Goal: Task Accomplishment & Management: Complete application form

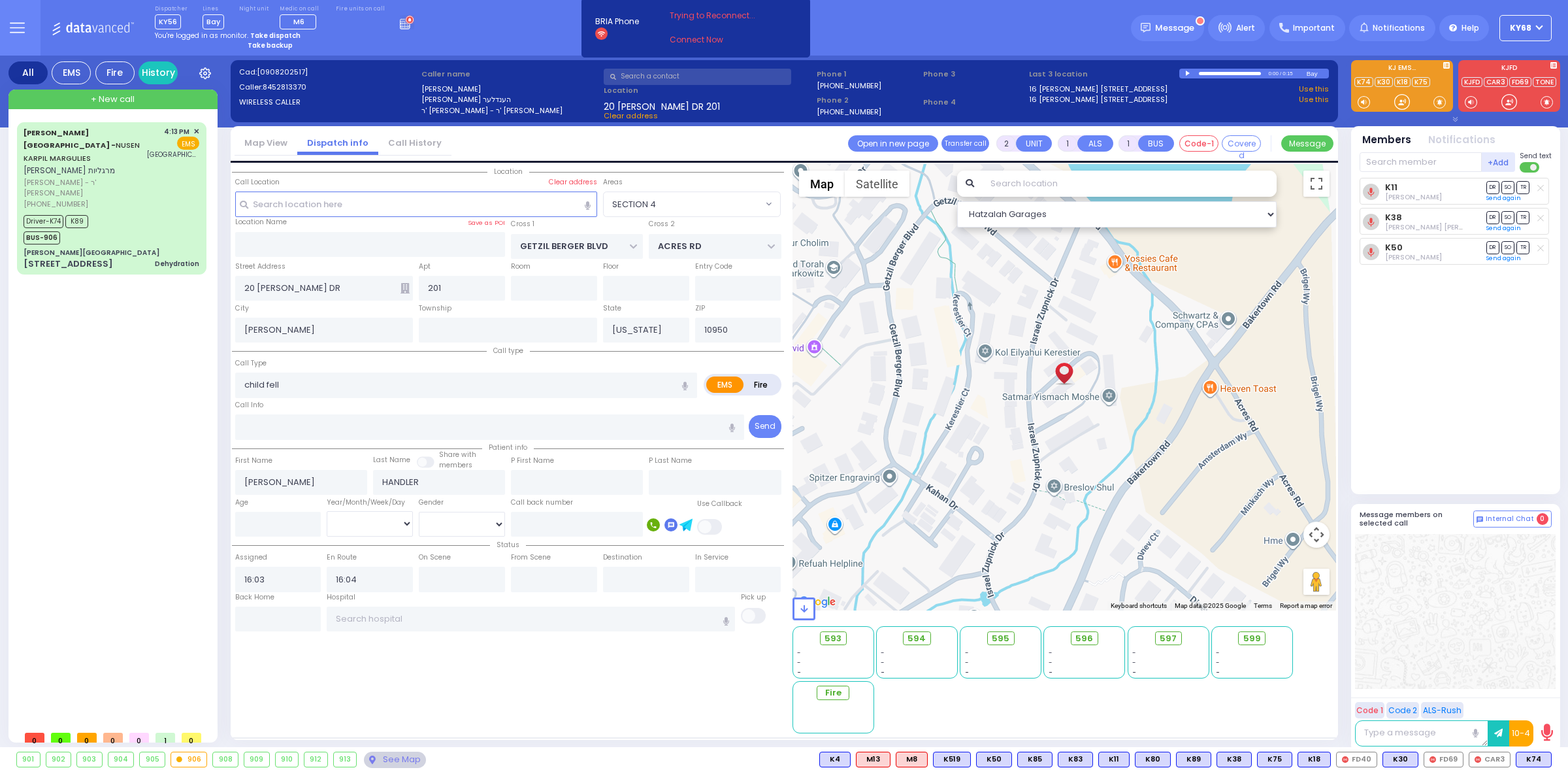
select select "SECTION 4"
select select
click at [45, 248] on div "[PERSON_NAME][GEOGRAPHIC_DATA]" at bounding box center [91, 252] width 136 height 10
type input "6"
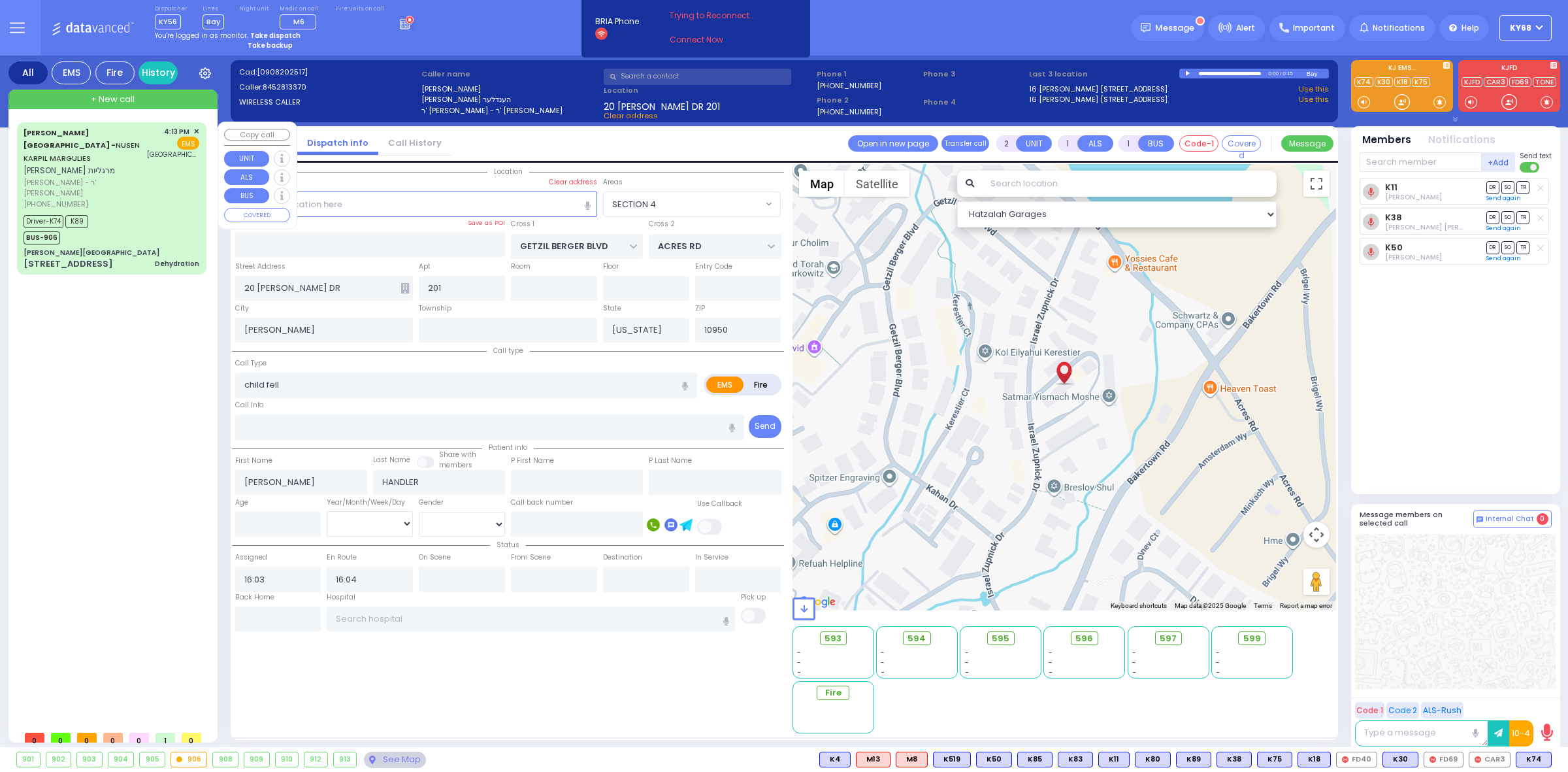
type input "6"
select select
type input "Dehydration"
radio input "true"
type input "NUSEN KARPIL"
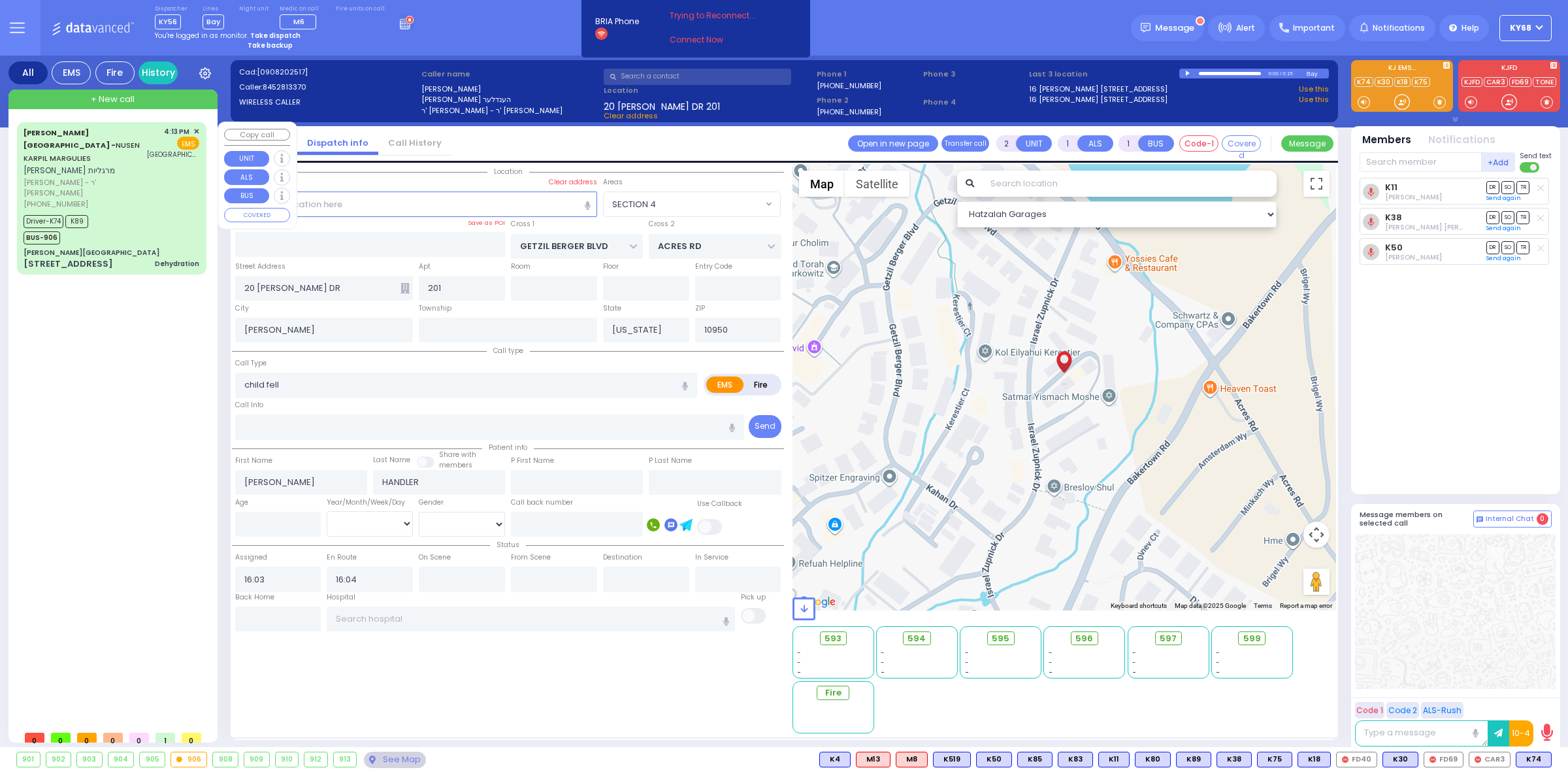
type input "MARGULIES"
type input "Meshulem"
type input "Margulies"
select select "Year"
select select "[DEMOGRAPHIC_DATA]"
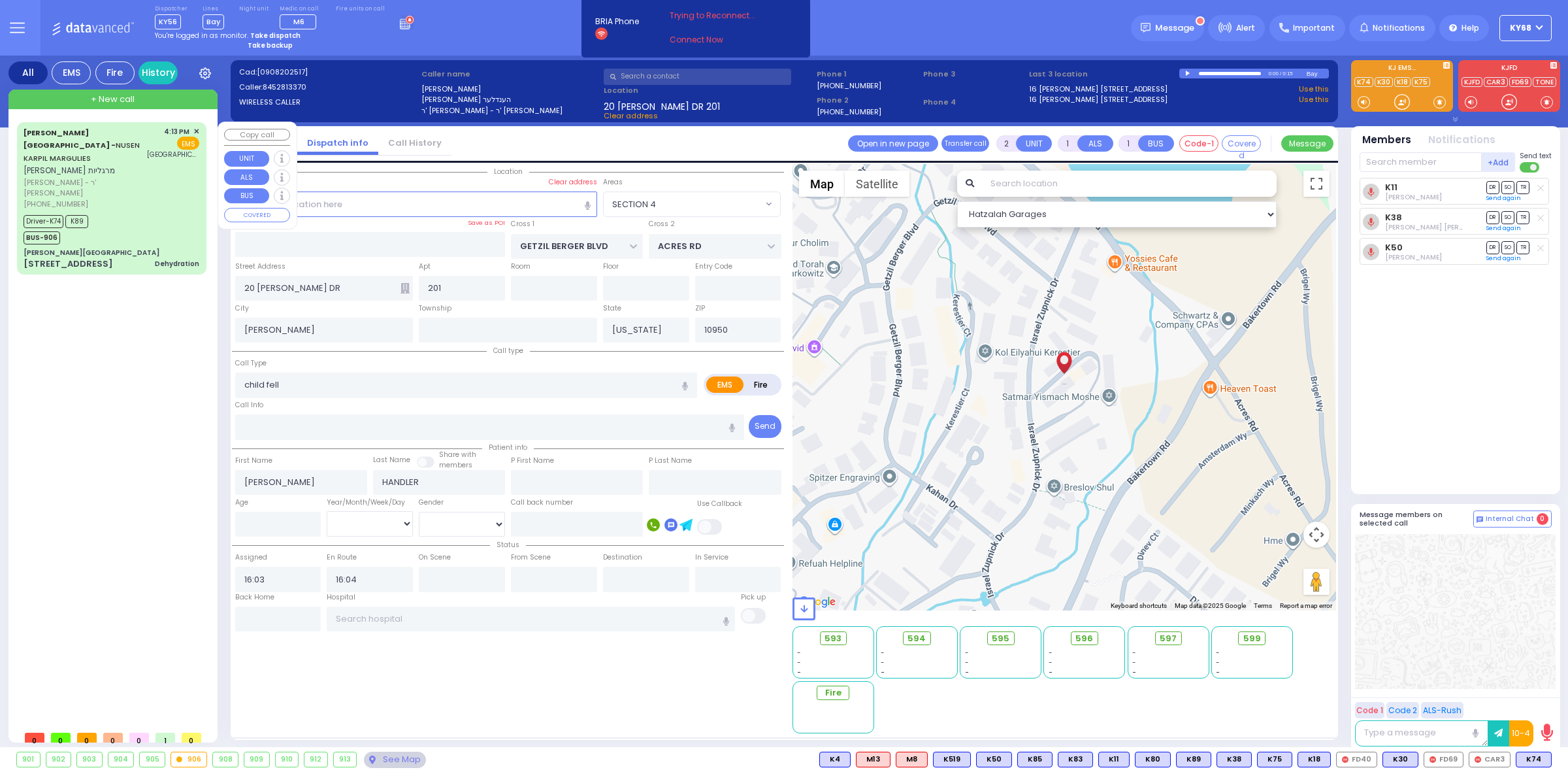
type input "16:13"
type input "16:16"
type input "16:20"
type input "16:33"
type input "17:15"
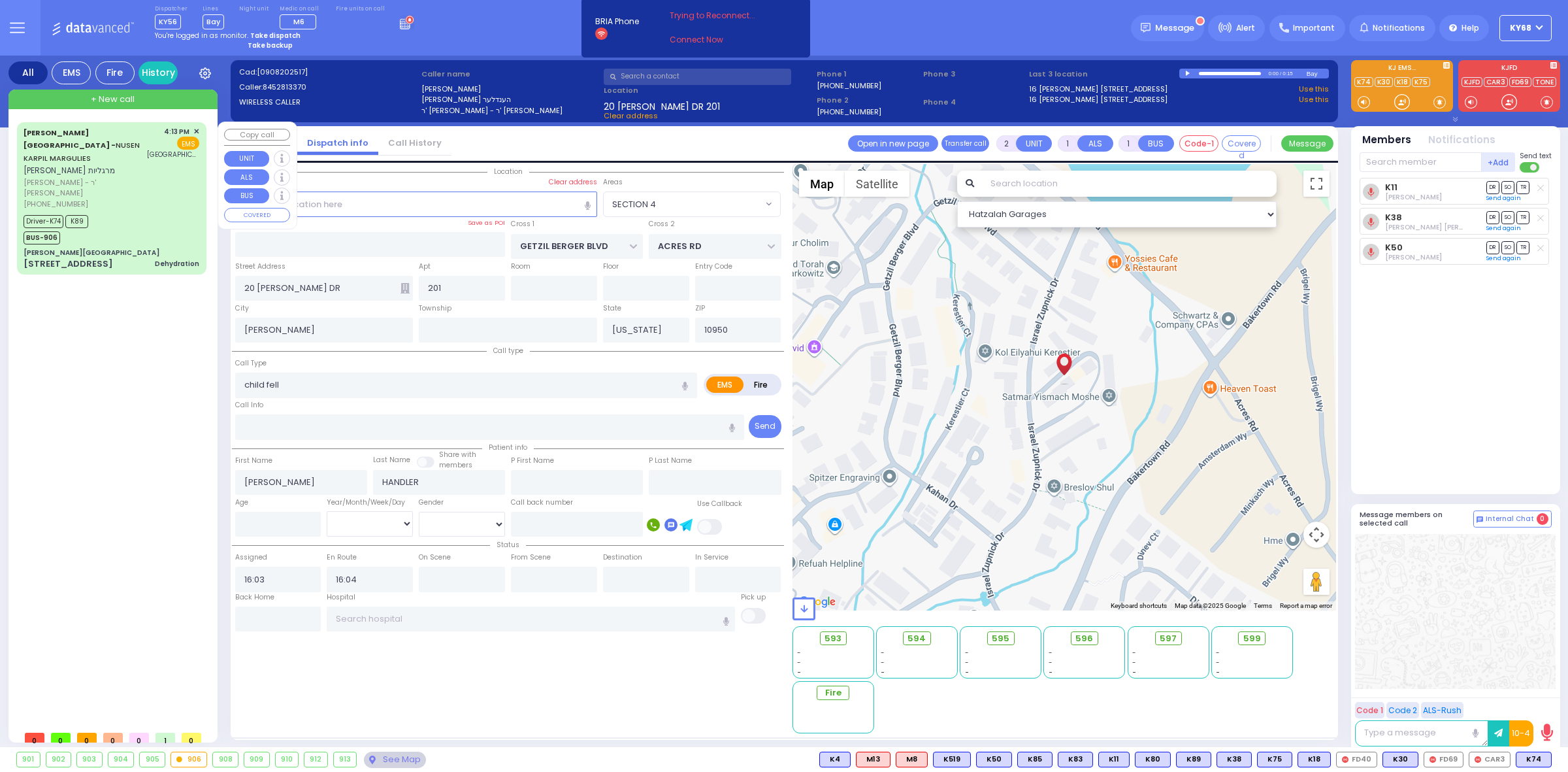
type input "17:30"
type input "[GEOGRAPHIC_DATA]"
select select "Hatzalah Garages"
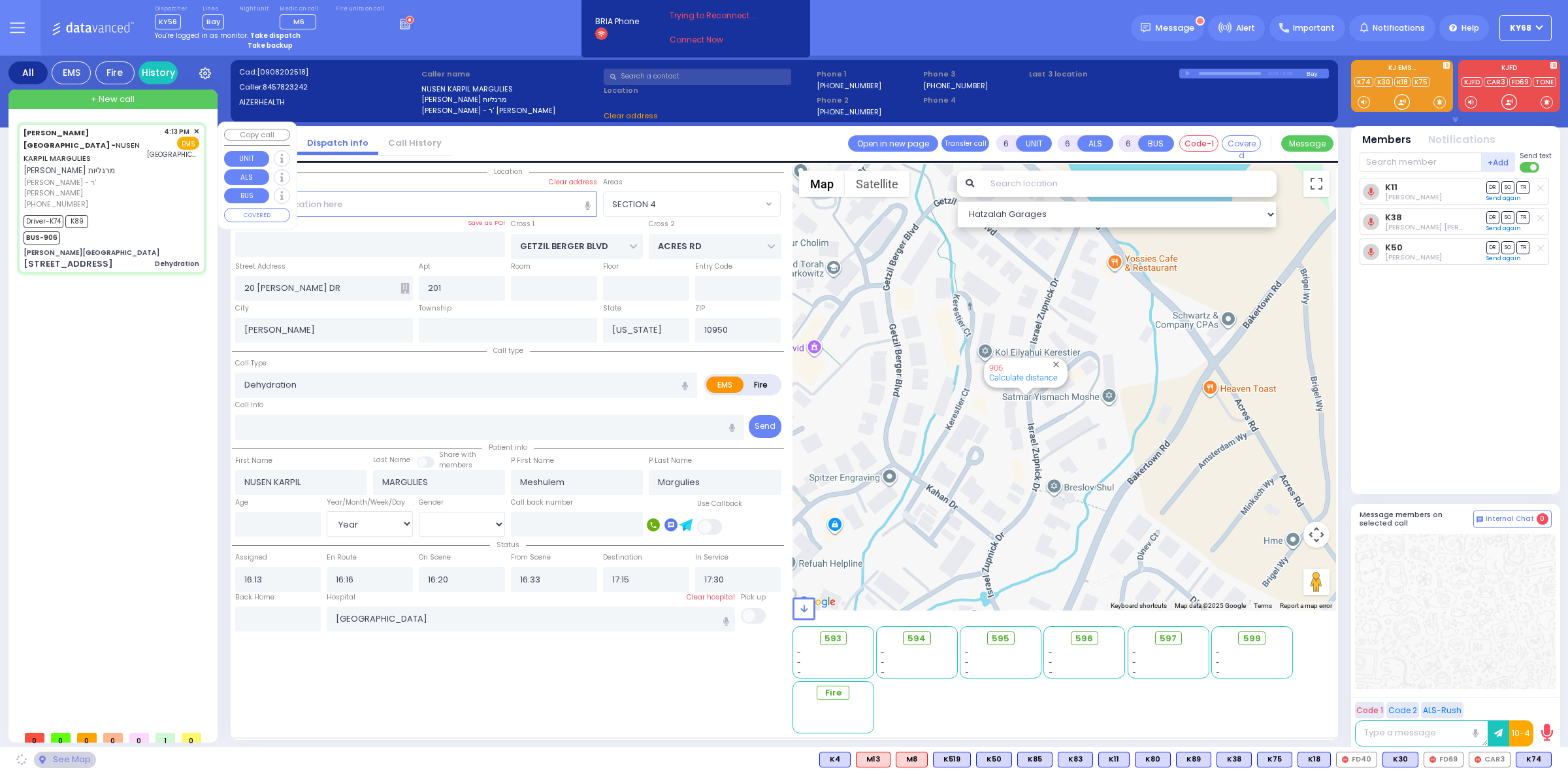
type input "[PERSON_NAME][GEOGRAPHIC_DATA]"
type input "[PERSON_NAME] DR"
type input "CARTER LN"
type input "[STREET_ADDRESS]"
select select "SECTION 2"
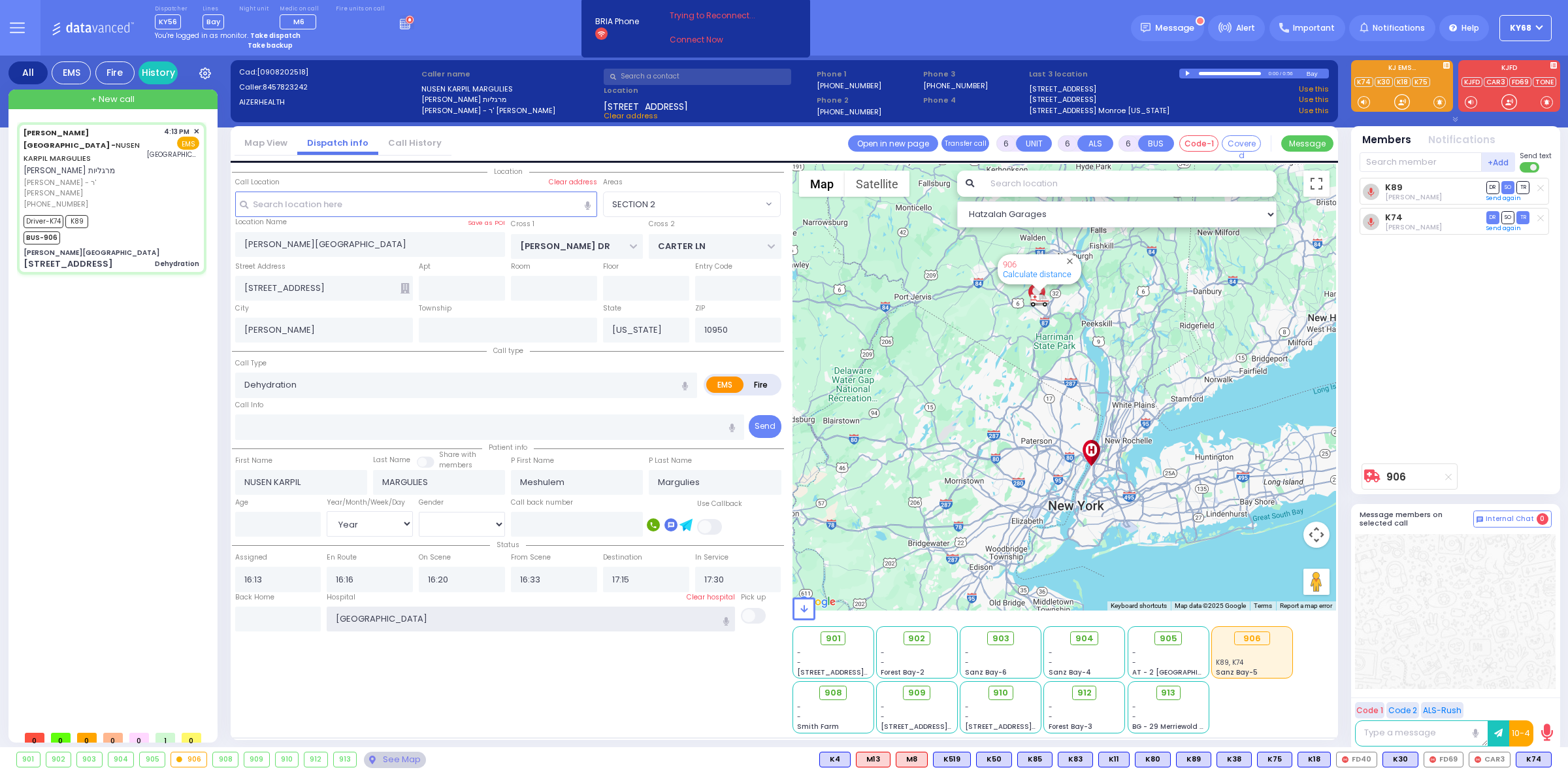
drag, startPoint x: 335, startPoint y: 623, endPoint x: 375, endPoint y: 623, distance: 40.0
click at [375, 623] on input "[GEOGRAPHIC_DATA]" at bounding box center [531, 618] width 408 height 24
drag, startPoint x: 325, startPoint y: 655, endPoint x: 278, endPoint y: 622, distance: 57.4
click at [325, 655] on div "Location All areas" at bounding box center [508, 448] width 552 height 569
click at [22, 26] on icon at bounding box center [17, 27] width 15 height 15
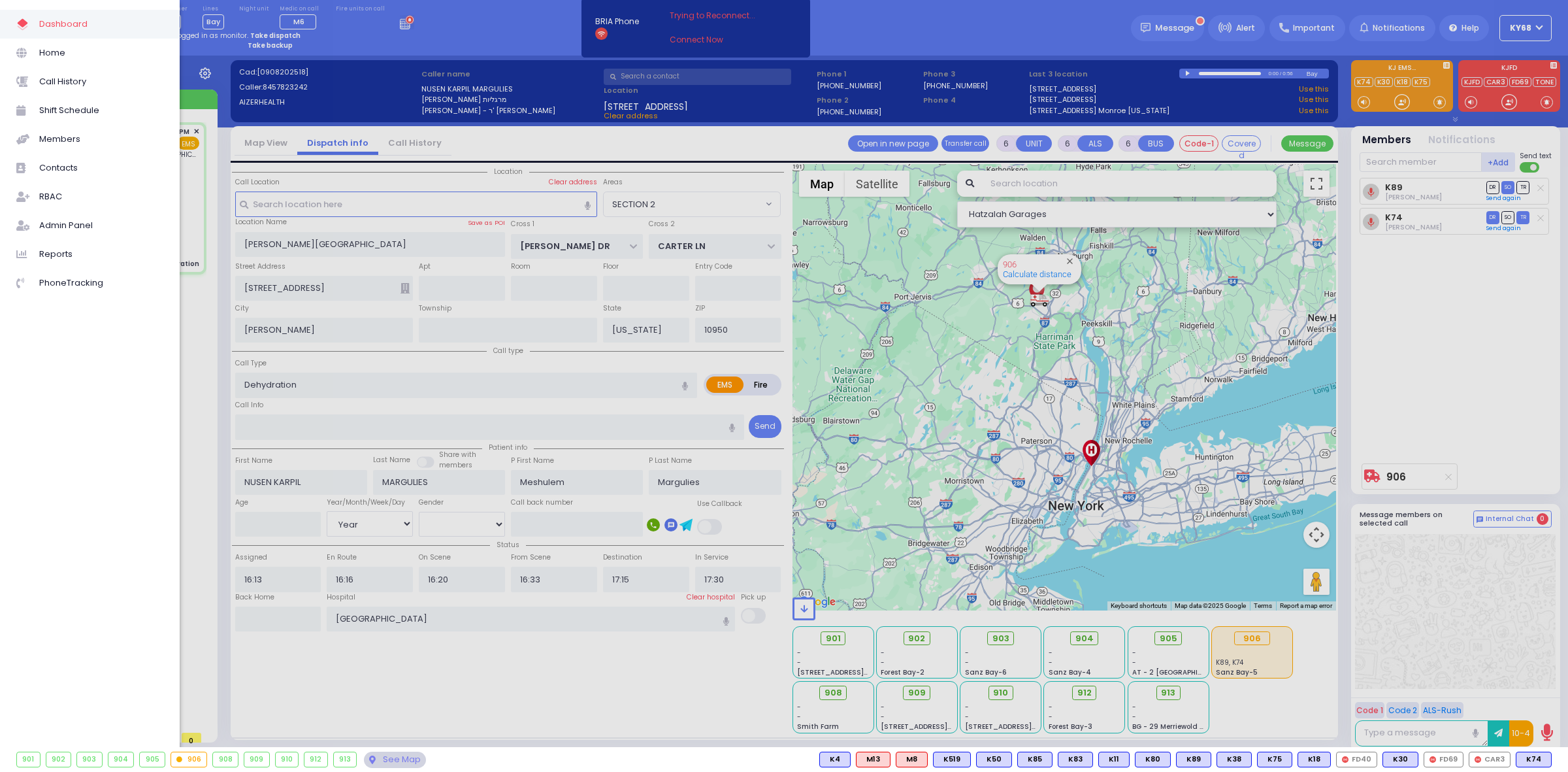
click at [489, 618] on div at bounding box center [784, 386] width 1568 height 772
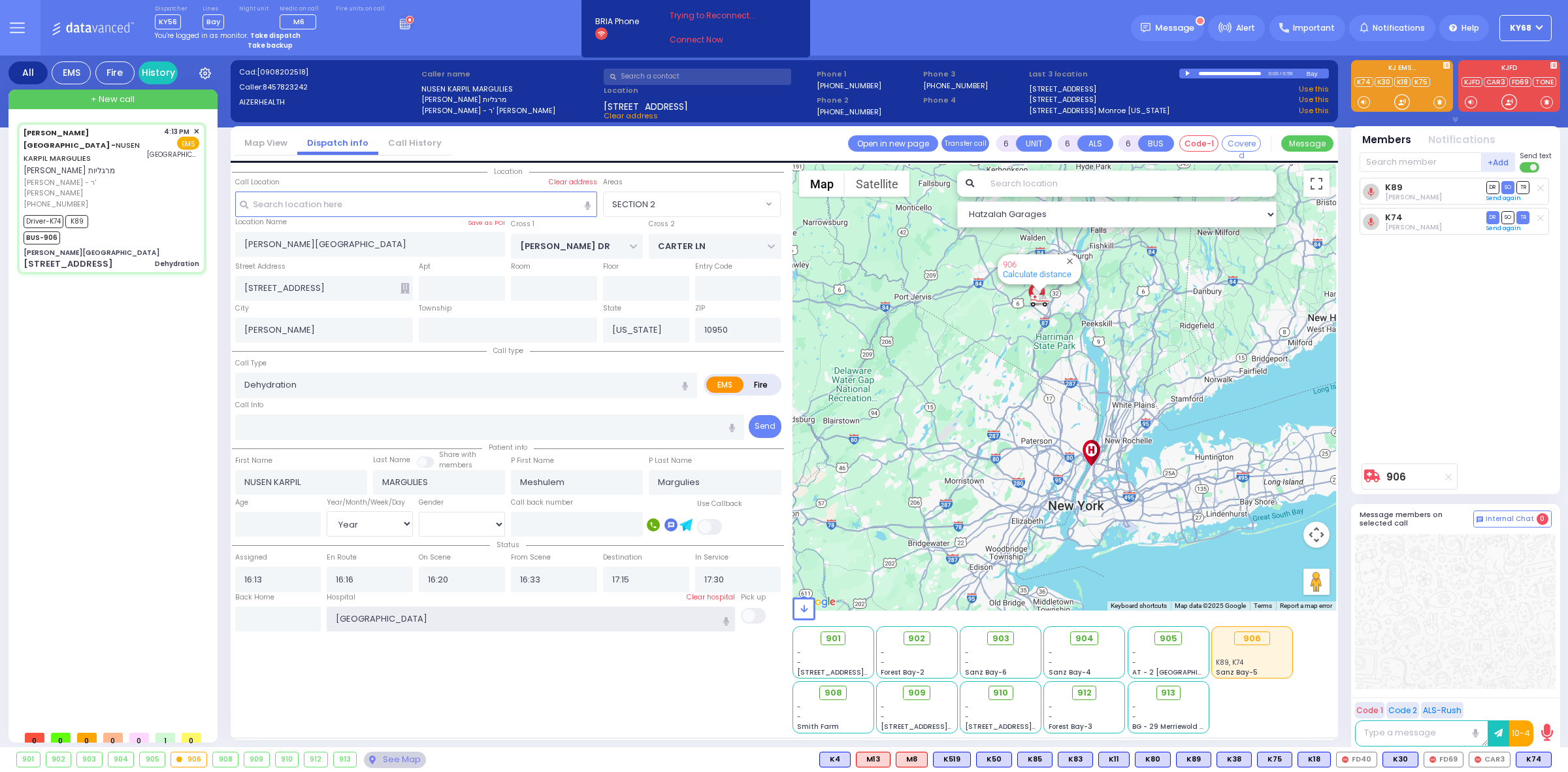
click at [488, 618] on input "[GEOGRAPHIC_DATA]" at bounding box center [531, 618] width 408 height 24
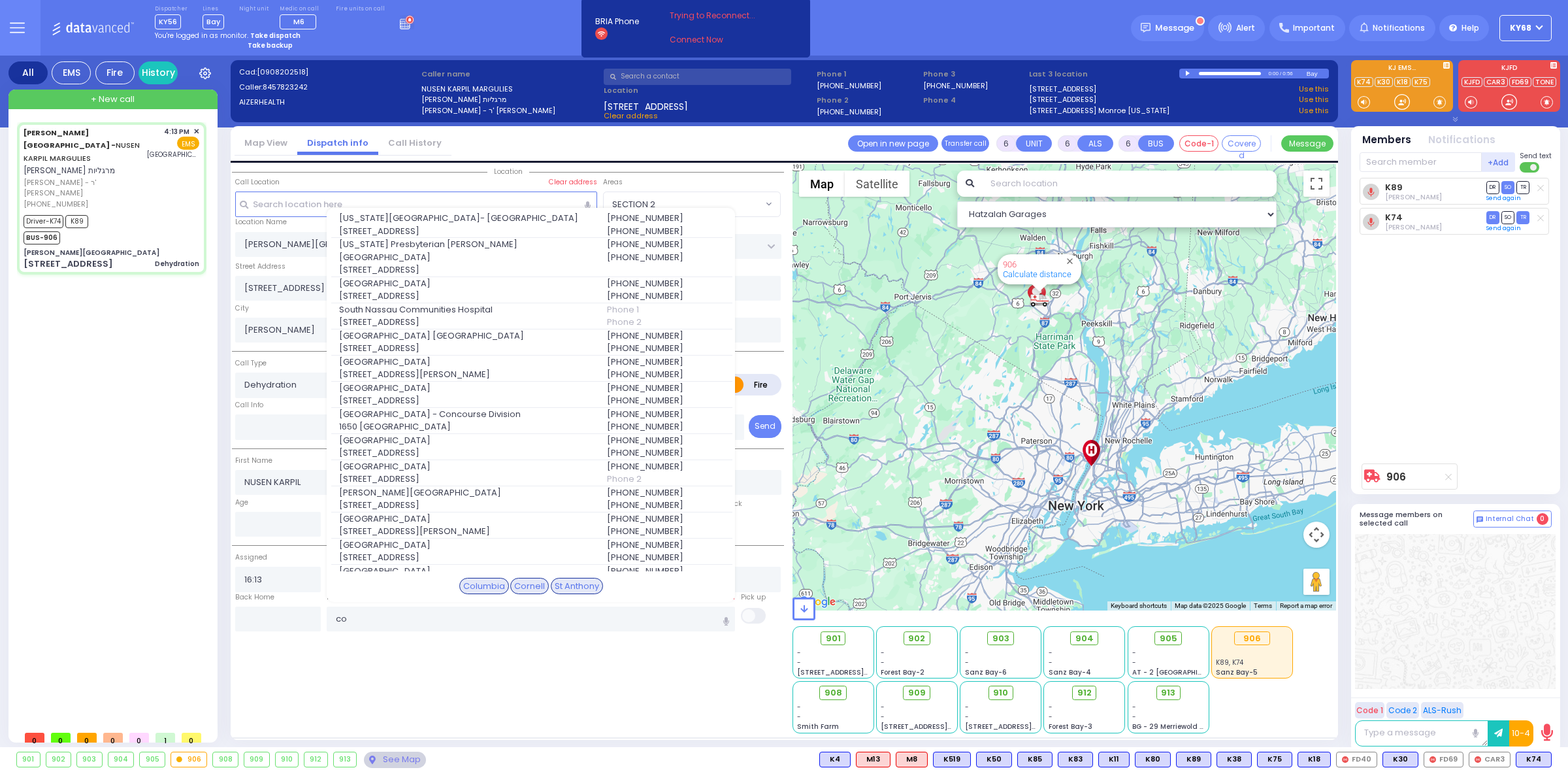
click at [144, 432] on div "Aizer Health Center - NUSEN KARPIL MARGULIES נתן קרפיל מרגליות הרר אלכסנדר אשר …" at bounding box center [114, 423] width 194 height 602
type input "[GEOGRAPHIC_DATA]"
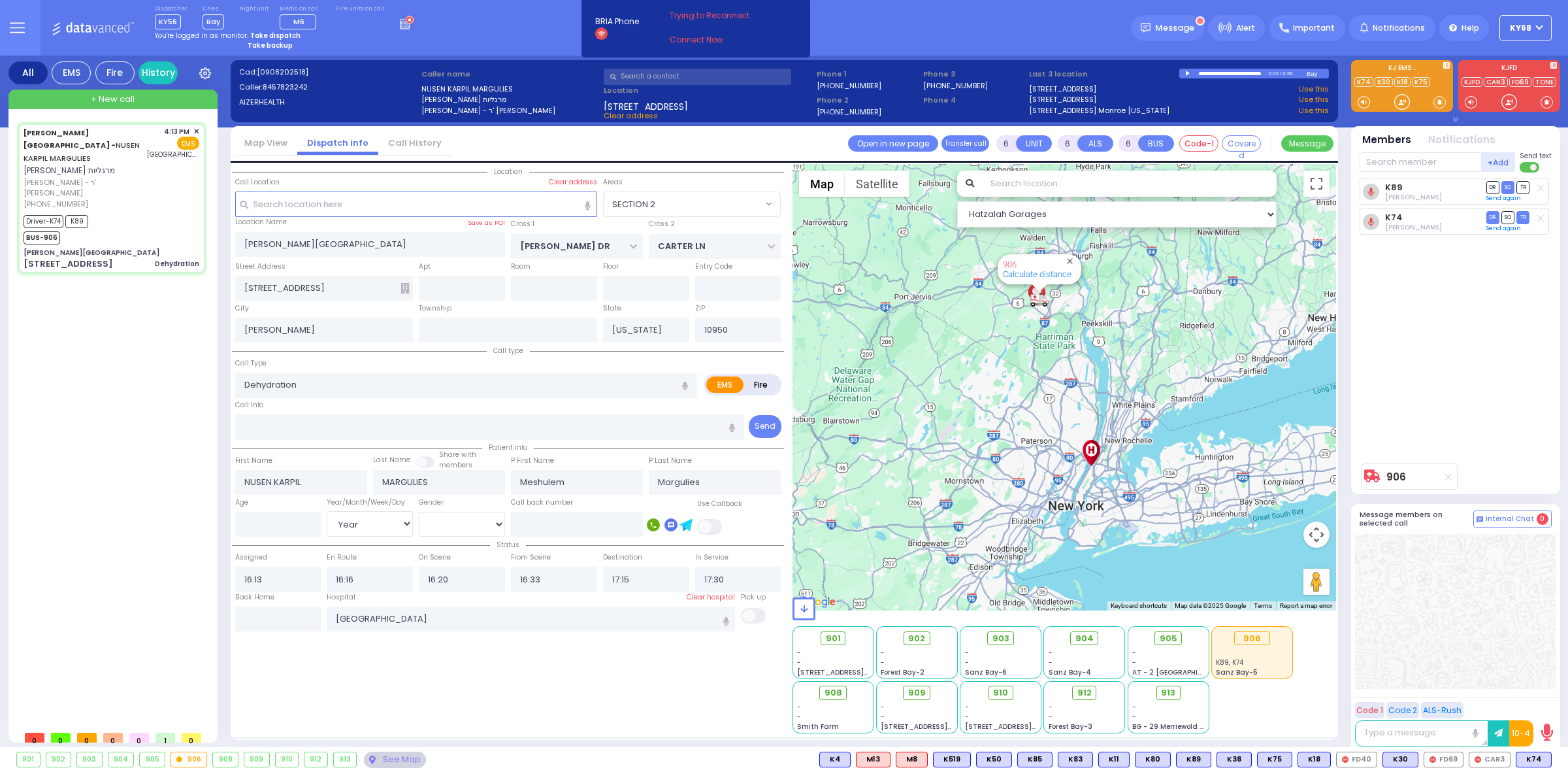
click at [13, 30] on icon at bounding box center [17, 27] width 15 height 15
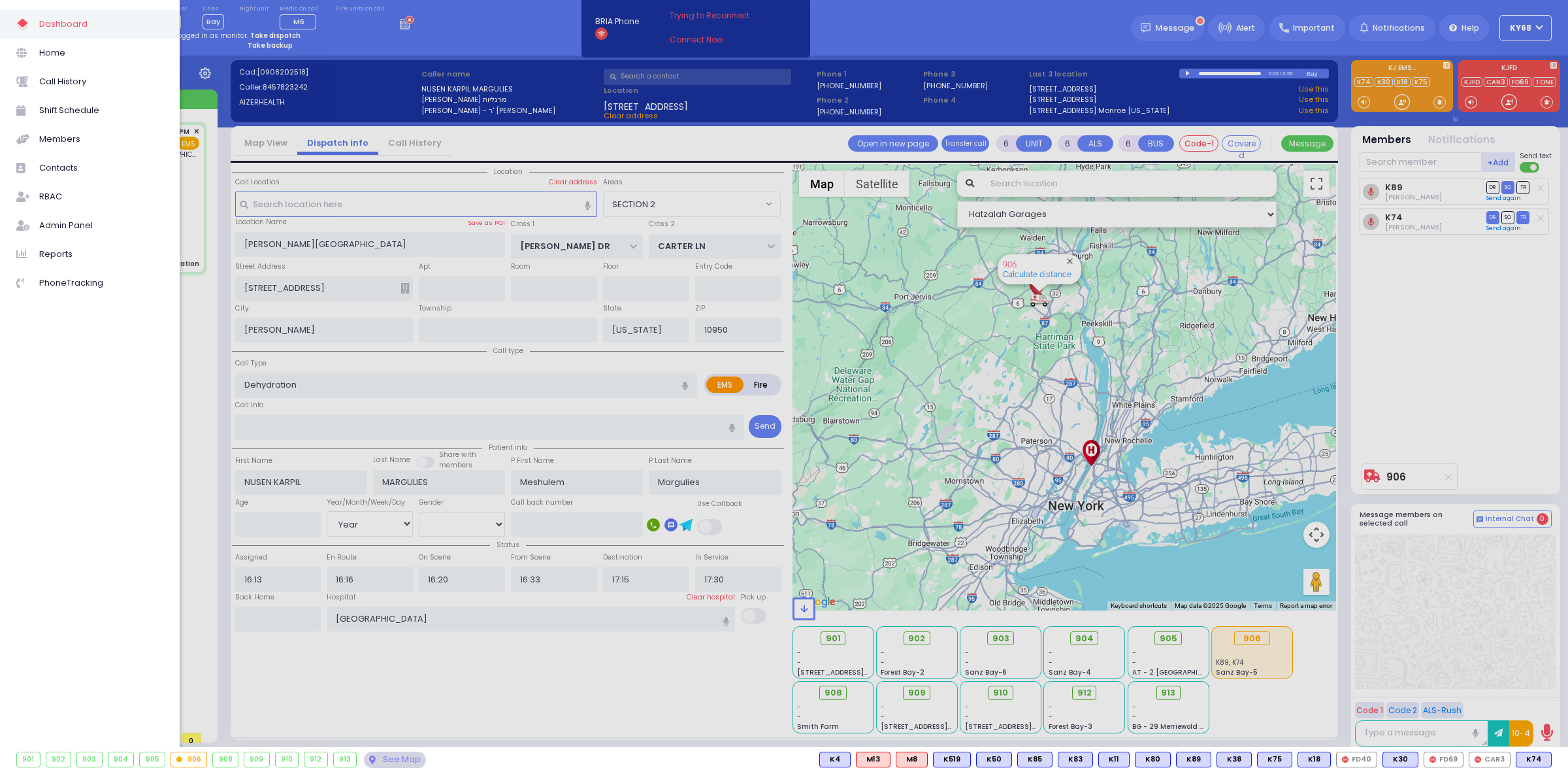
click at [278, 167] on div at bounding box center [784, 386] width 1568 height 772
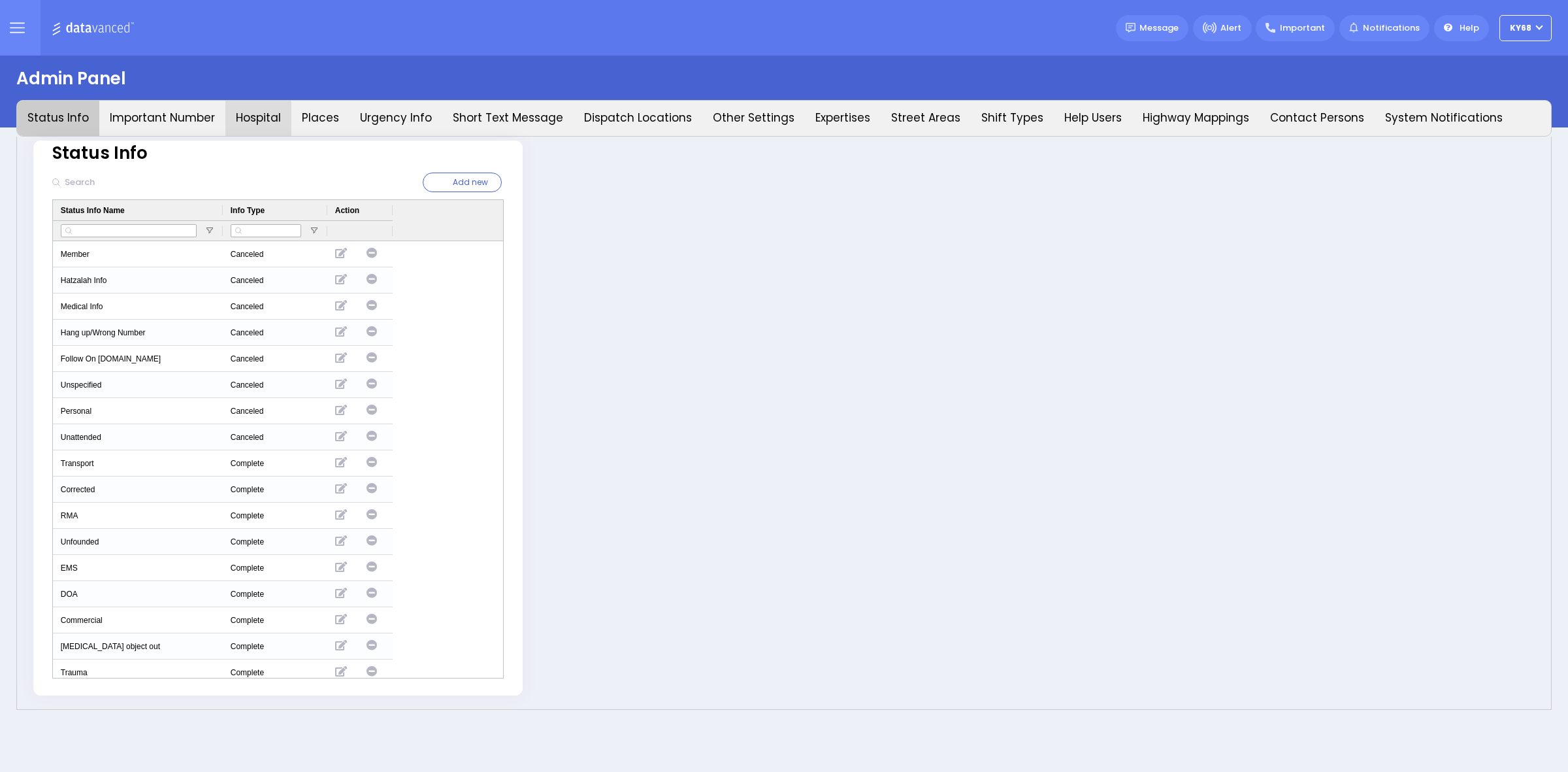
type input "ky68"
click at [267, 124] on button "Hospital" at bounding box center [258, 119] width 66 height 36
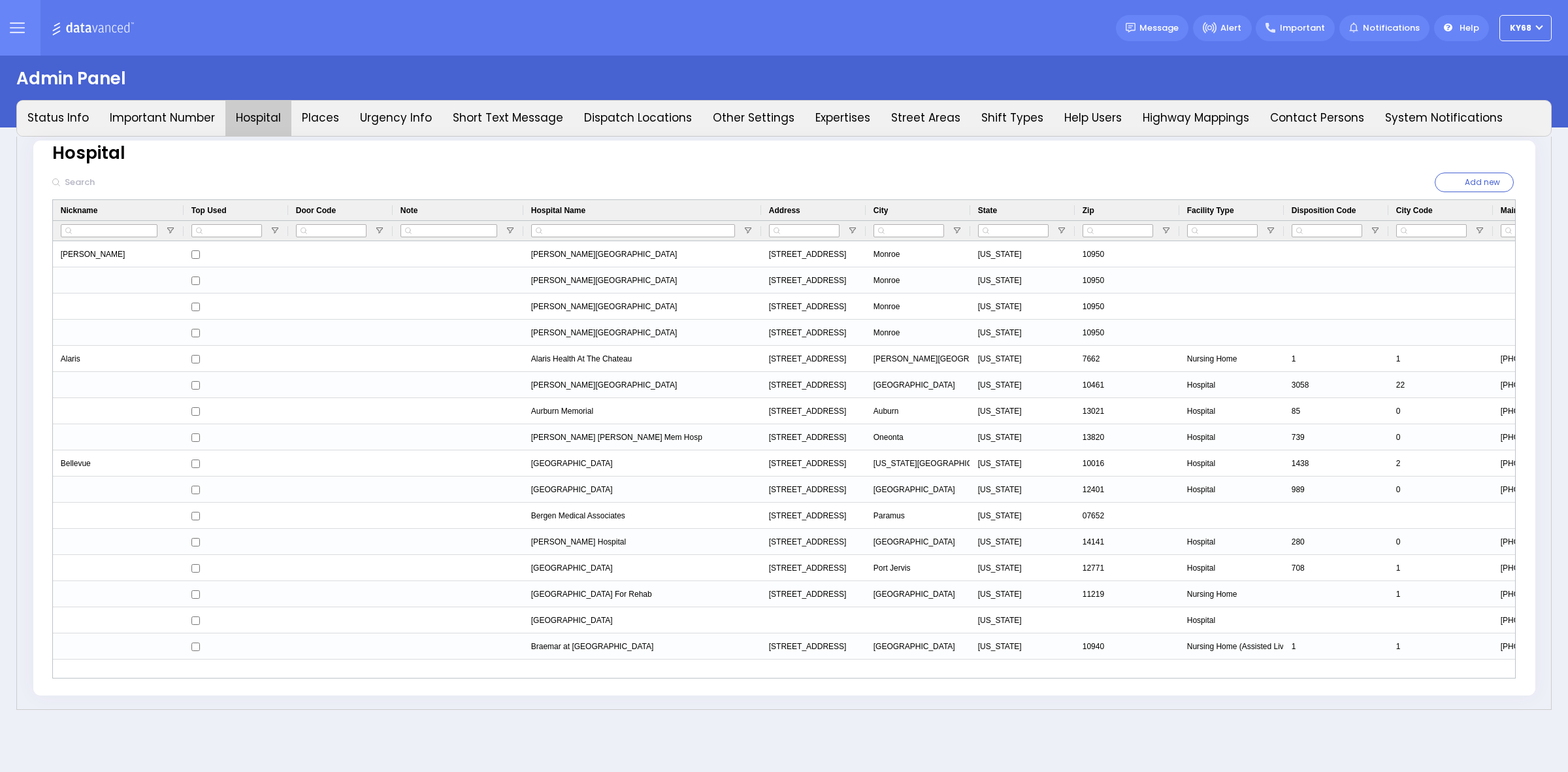
click at [154, 180] on input "text" at bounding box center [149, 182] width 178 height 24
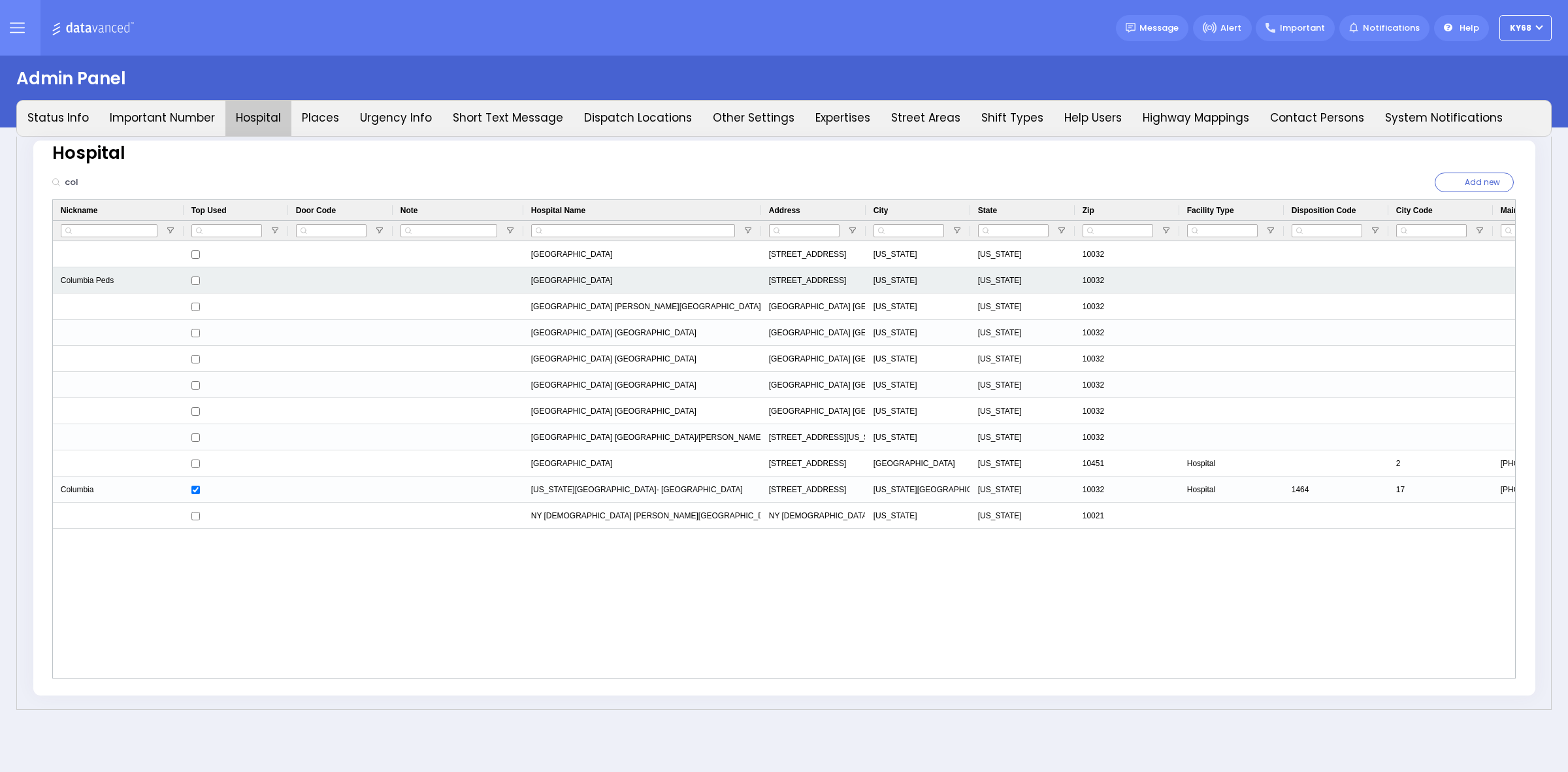
type input "col"
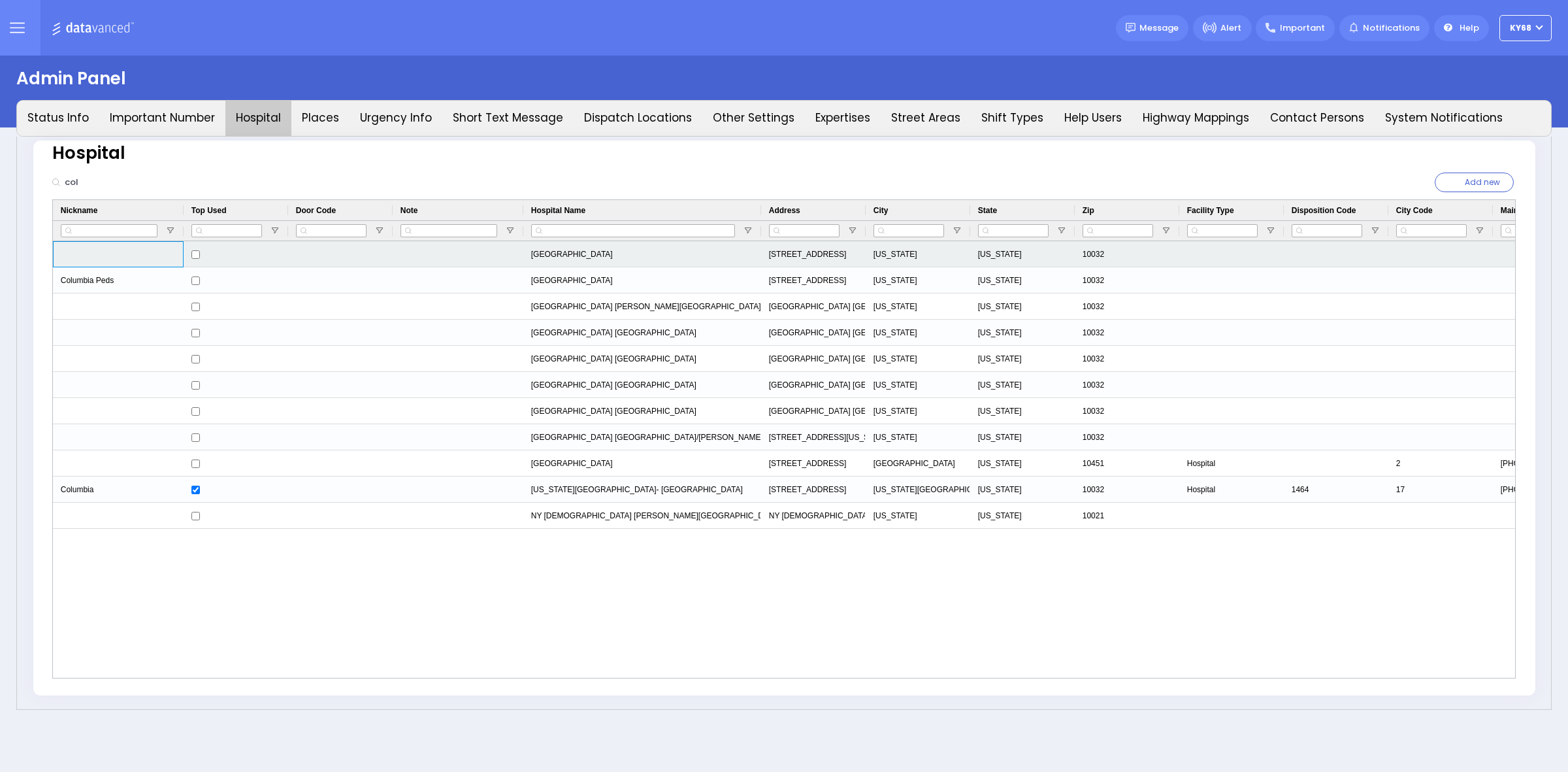
click at [86, 260] on div "Press SPACE to select this row." at bounding box center [118, 254] width 131 height 26
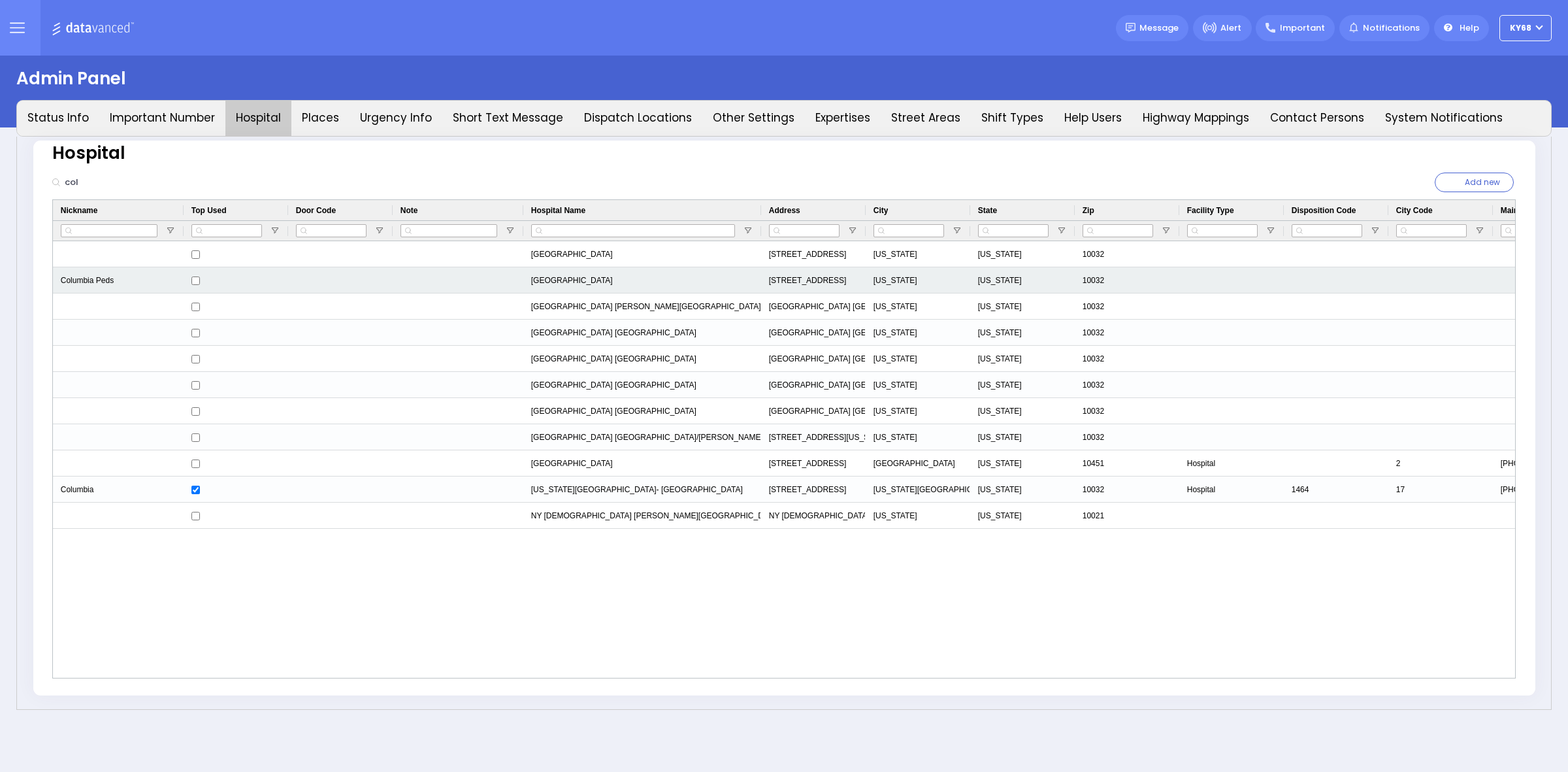
drag, startPoint x: 86, startPoint y: 272, endPoint x: 79, endPoint y: 281, distance: 11.4
click at [79, 281] on div "Columbia Peds" at bounding box center [118, 280] width 131 height 26
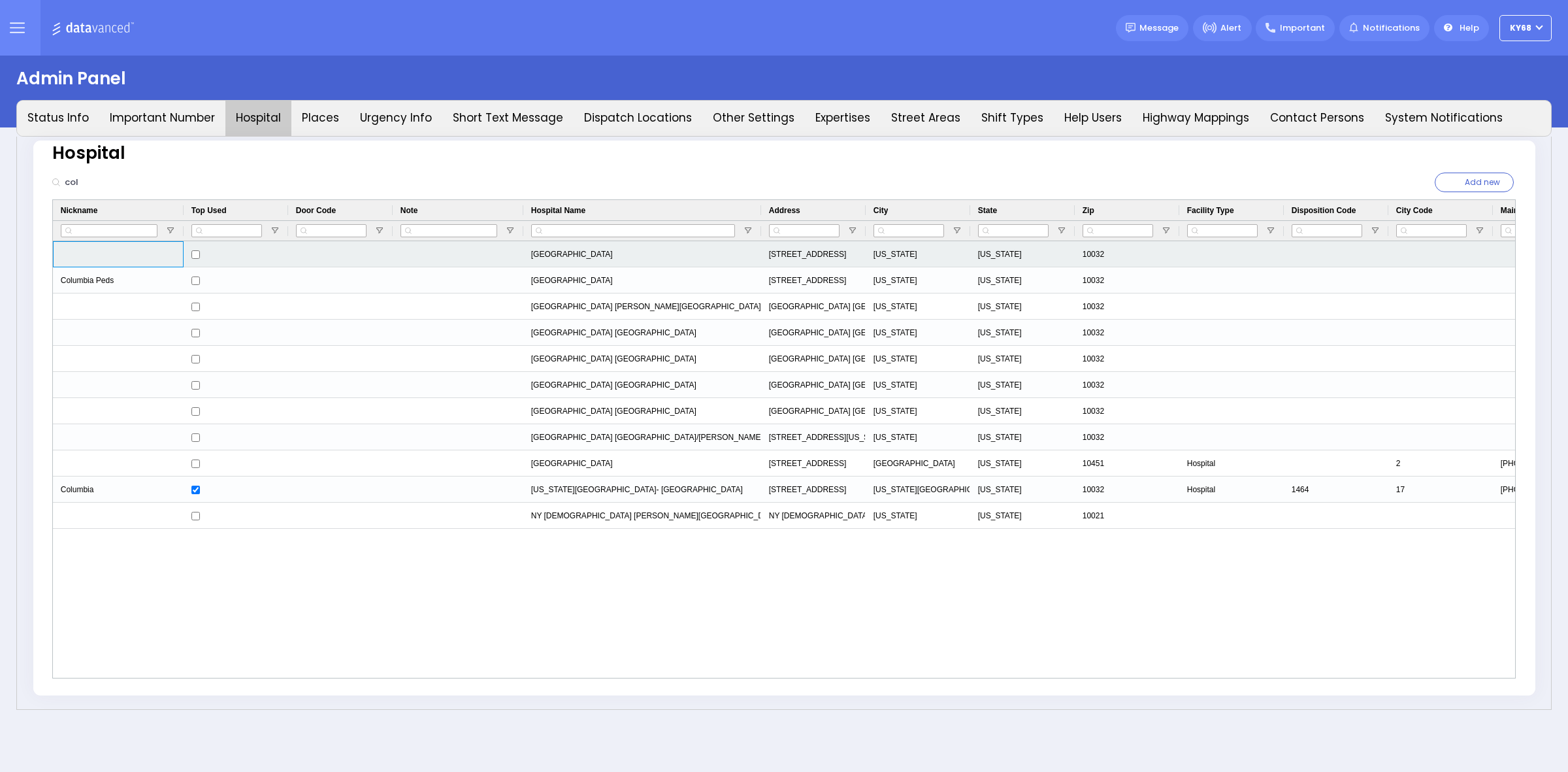
click at [88, 244] on div "Press SPACE to select this row." at bounding box center [118, 254] width 131 height 26
type input "Columbia Peds"
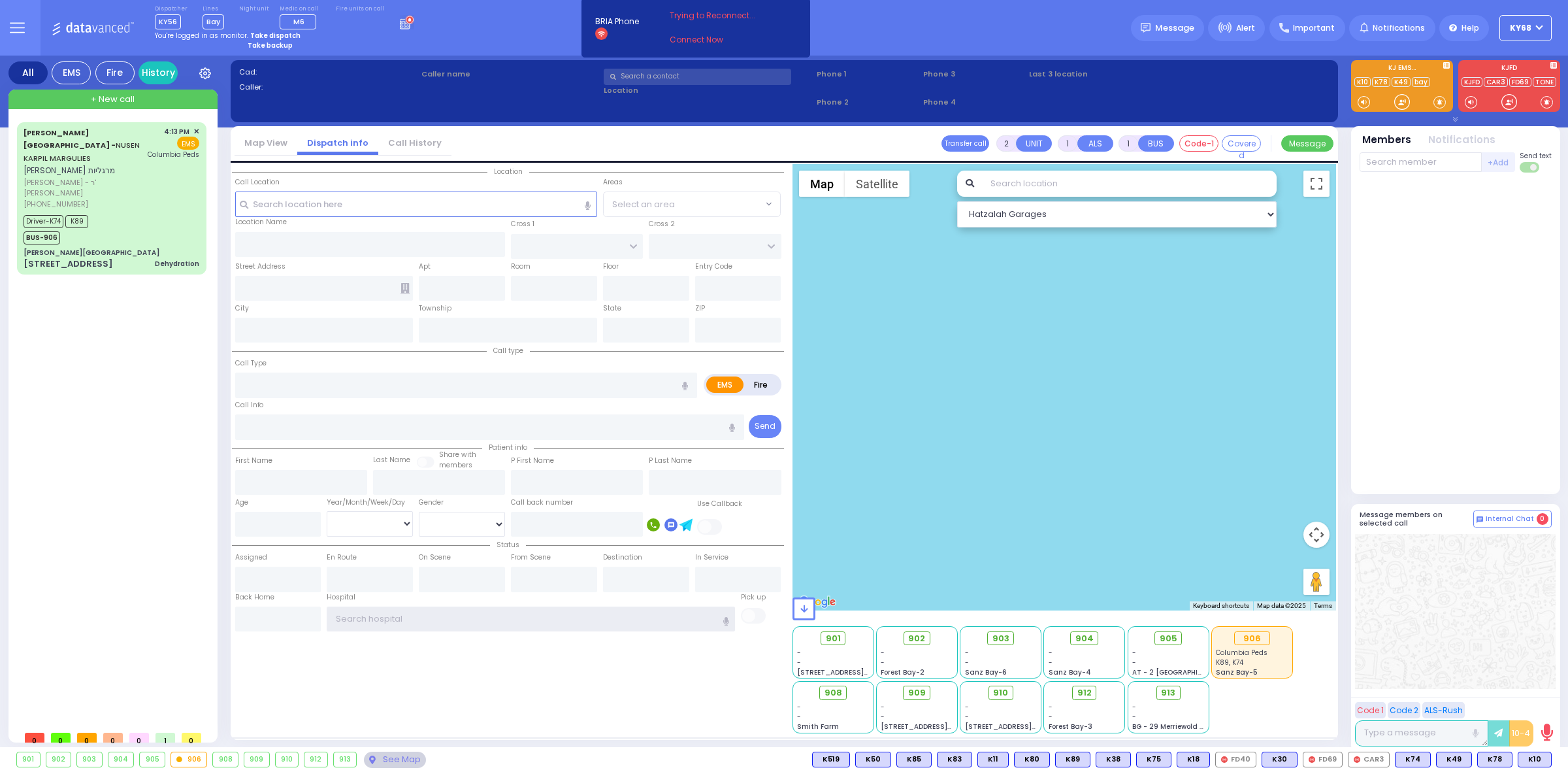
type input "ky68"
click at [125, 252] on div "[PERSON_NAME] Health Center - NUSEN KARPIL MARGULIES [PERSON_NAME] מרגליות [PER…" at bounding box center [111, 202] width 189 height 160
click at [124, 247] on div "[PERSON_NAME] Health Center - NUSEN KARPIL MARGULIES [PERSON_NAME] מרגליות [PER…" at bounding box center [111, 198] width 184 height 148
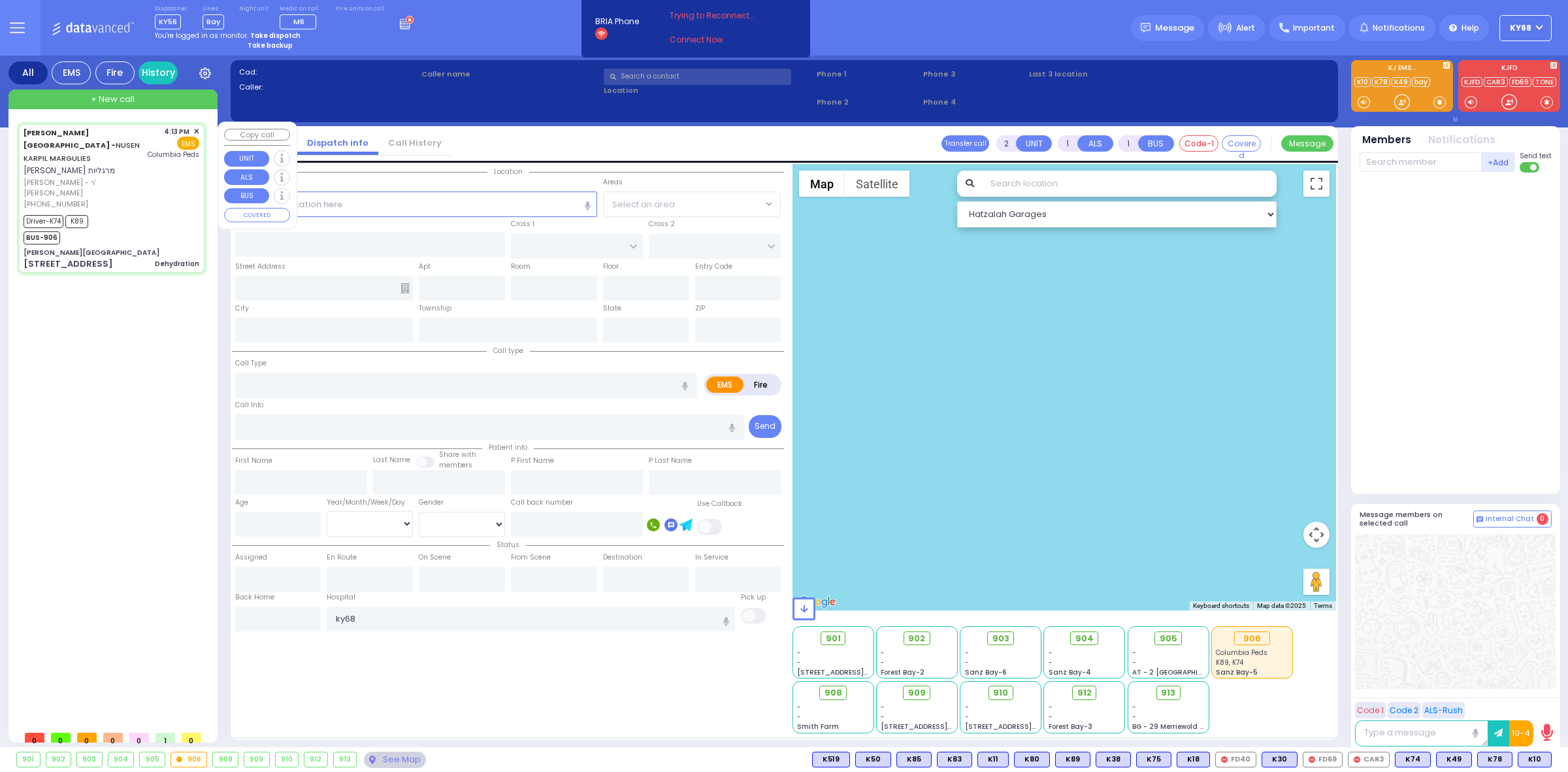
type input "6"
select select
type input "Dehydration"
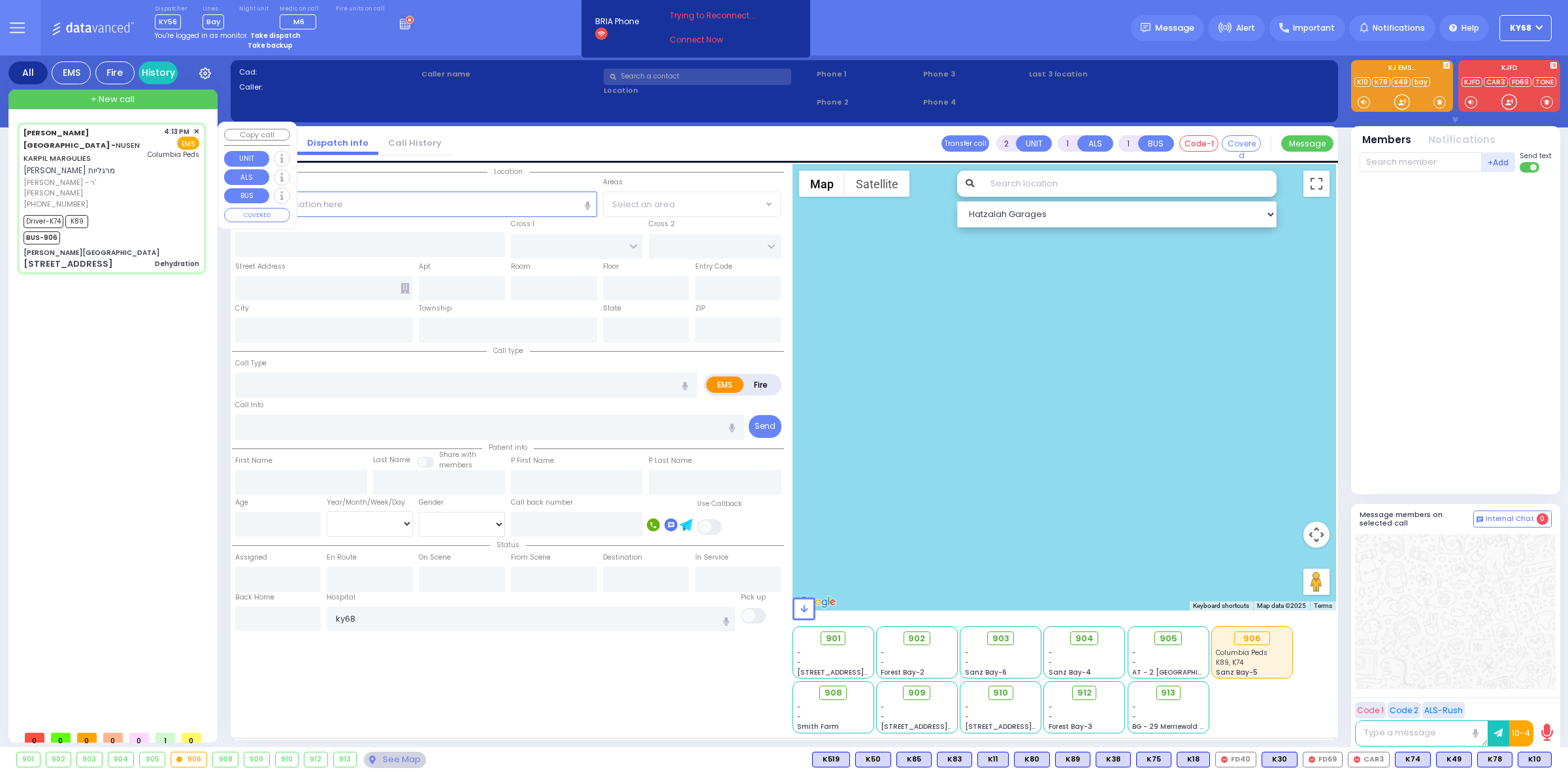
radio input "true"
type input "NUSEN KARPIL"
type input "MARGULIES"
type input "Meshulem"
type input "Margulies"
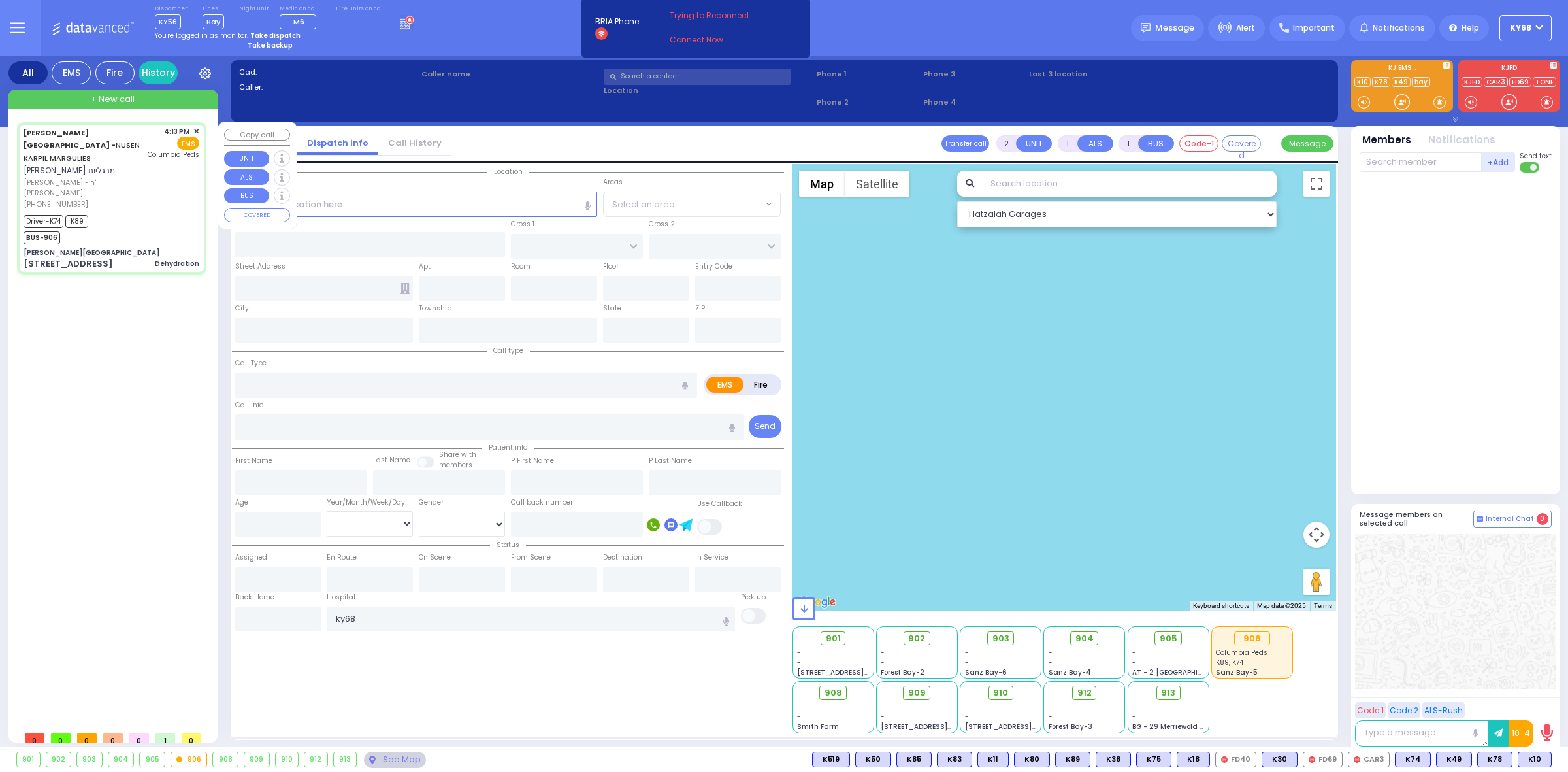
type input "7"
select select "Month"
select select "[DEMOGRAPHIC_DATA]"
type input "16:13"
type input "16:16"
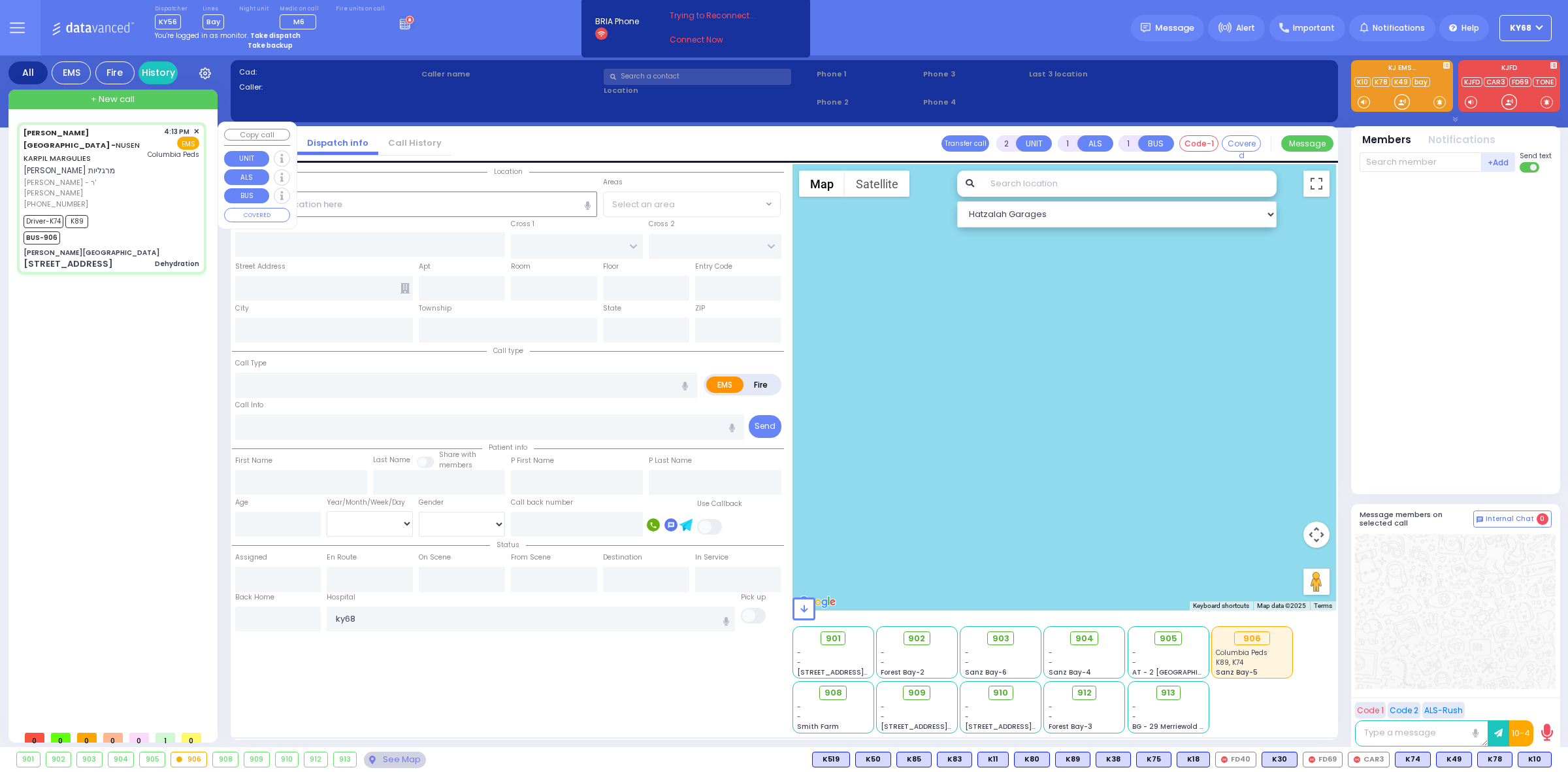
type input "16:20"
type input "16:33"
type input "17:15"
type input "17:30"
type input "[GEOGRAPHIC_DATA]"
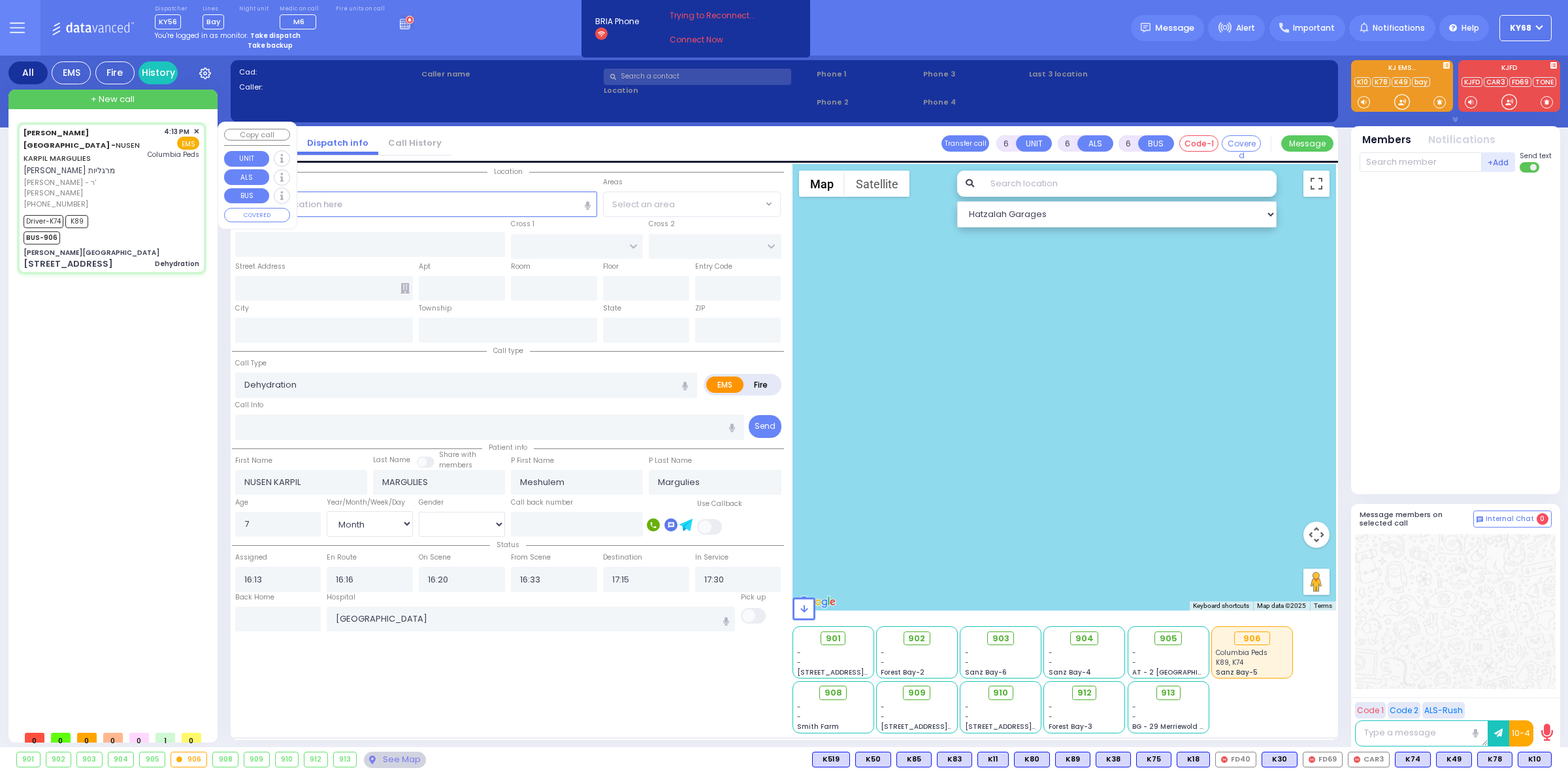
type input "[PERSON_NAME][GEOGRAPHIC_DATA]"
type input "[PERSON_NAME] DR"
type input "CARTER LN"
type input "[STREET_ADDRESS]"
type input "[PERSON_NAME]"
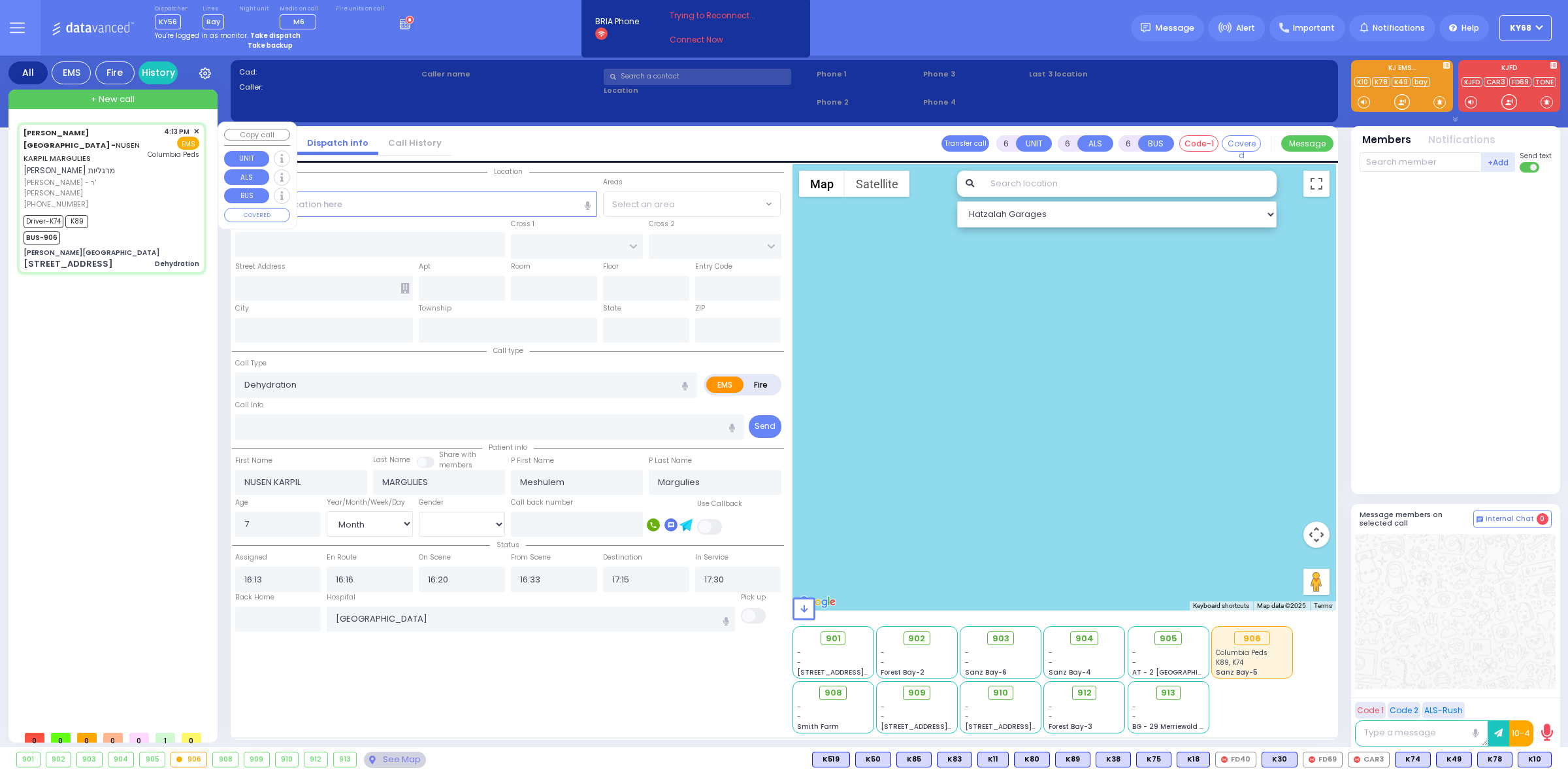
type input "[US_STATE]"
type input "10950"
select select "Hatzalah Garages"
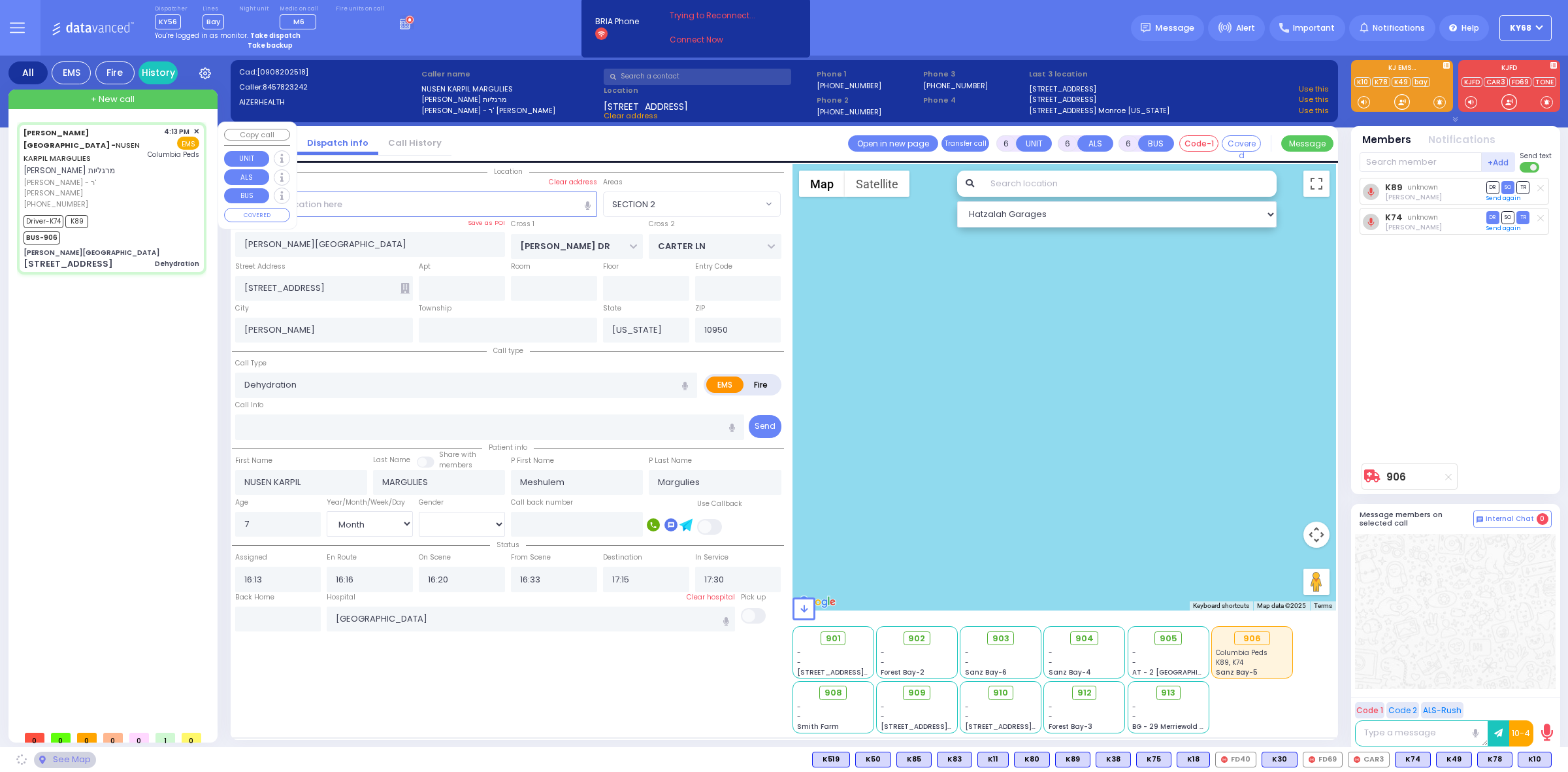
select select "SECTION 2"
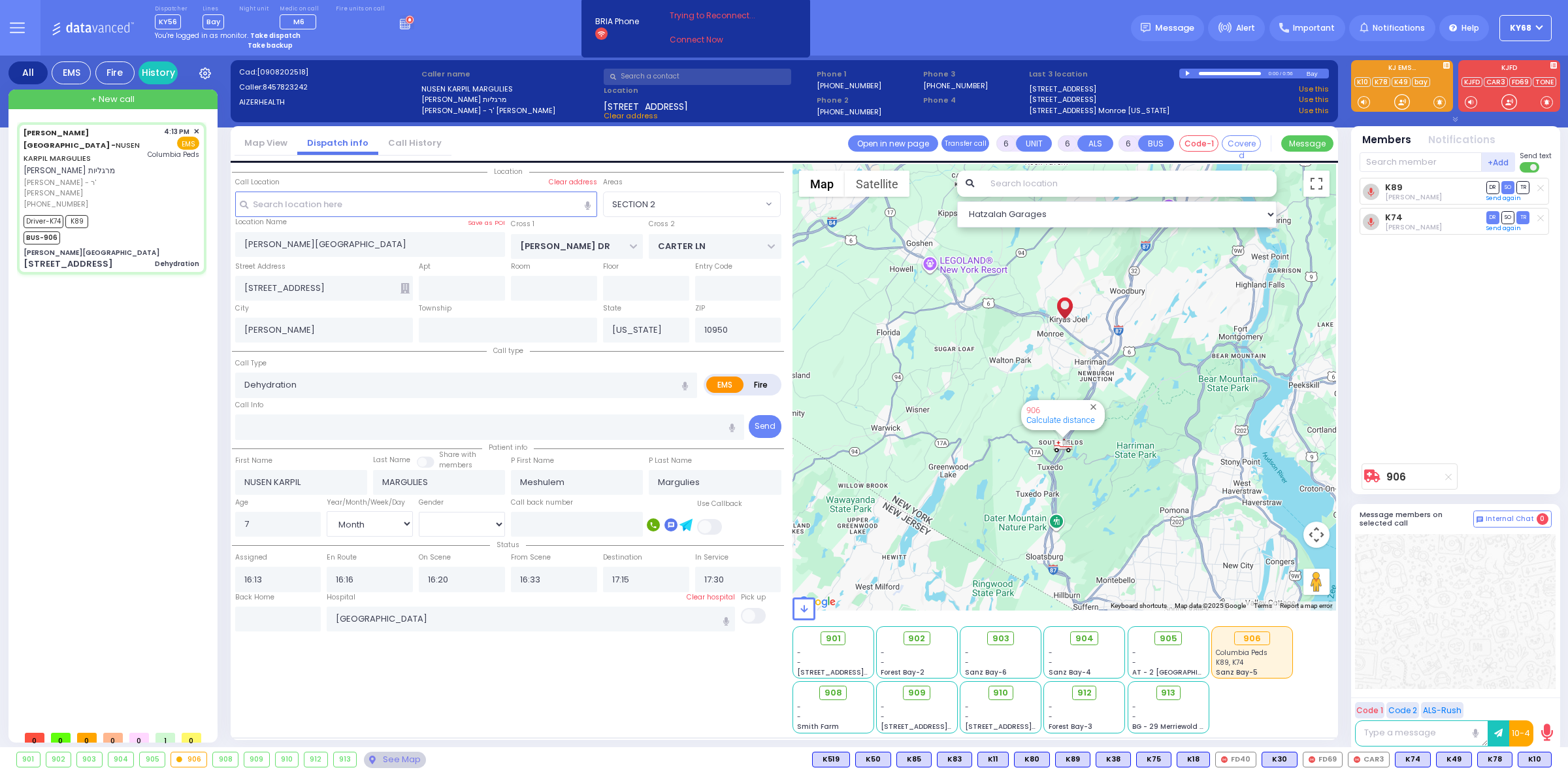
click at [895, 41] on div "Dispatcher KY56 shift has started. Are you ? [GEOGRAPHIC_DATA]" at bounding box center [784, 27] width 1568 height 56
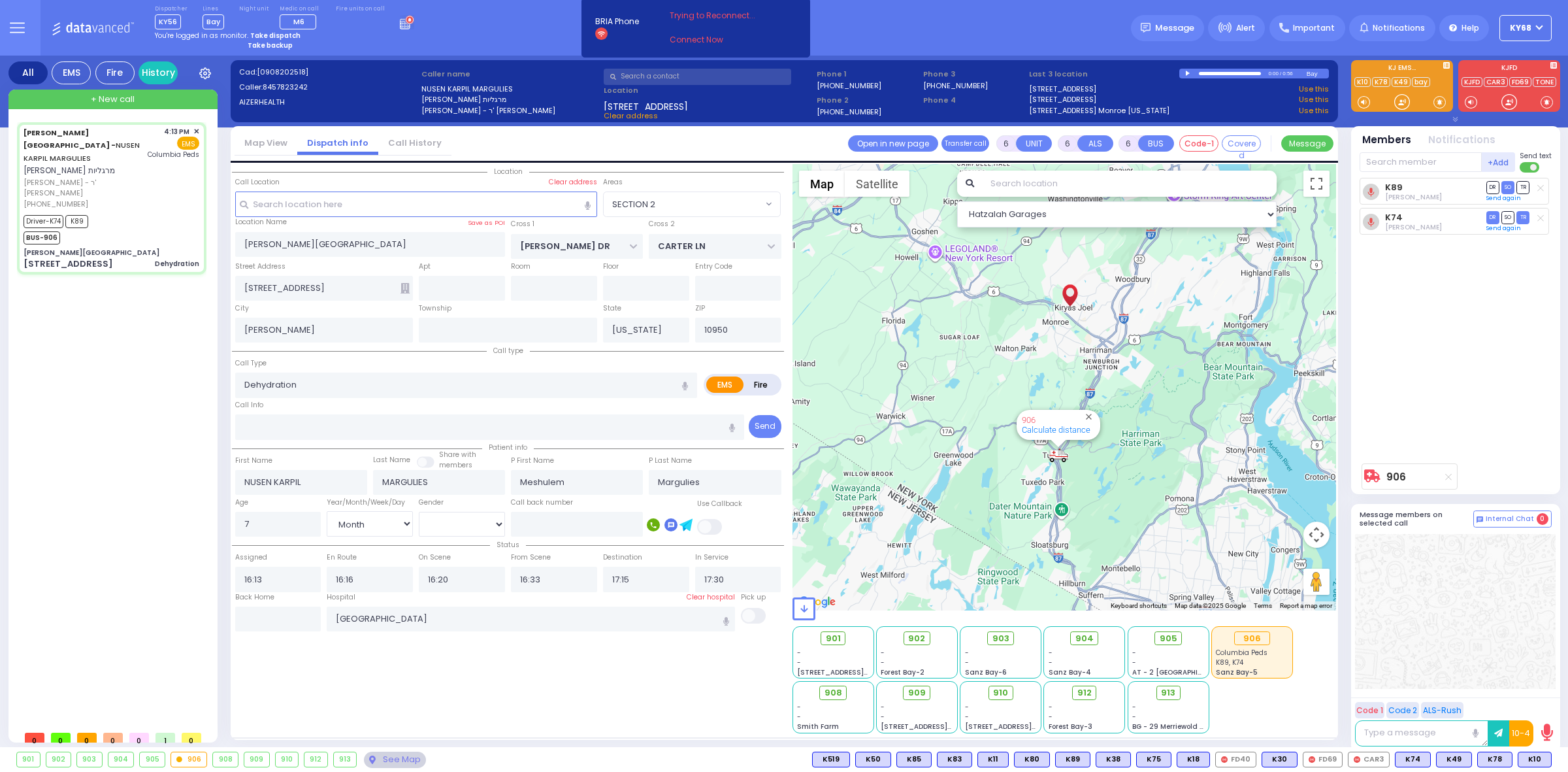
select select
radio input "true"
select select "Month"
select select "[DEMOGRAPHIC_DATA]"
select select "Hatzalah Garages"
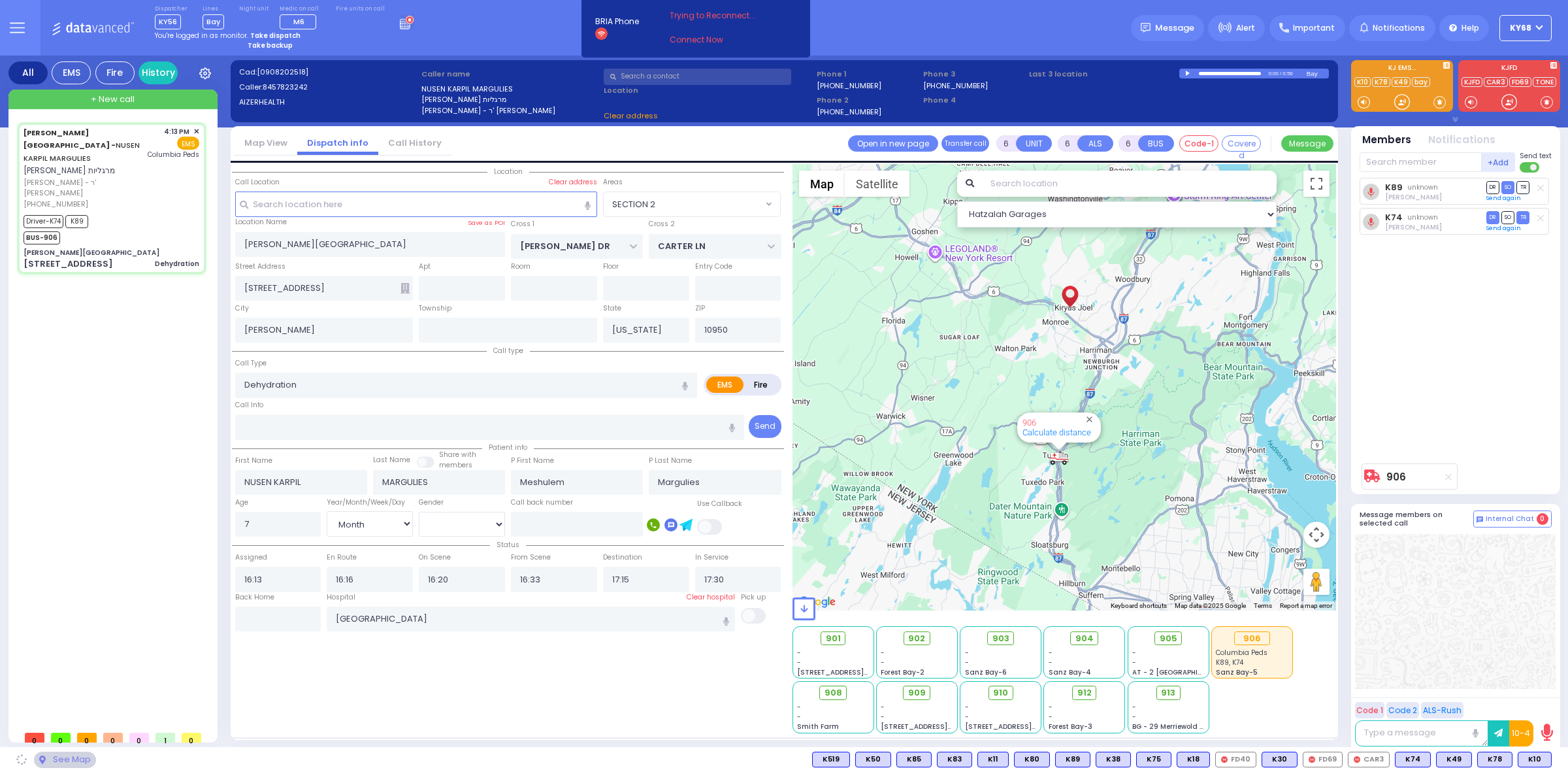
select select "SECTION 2"
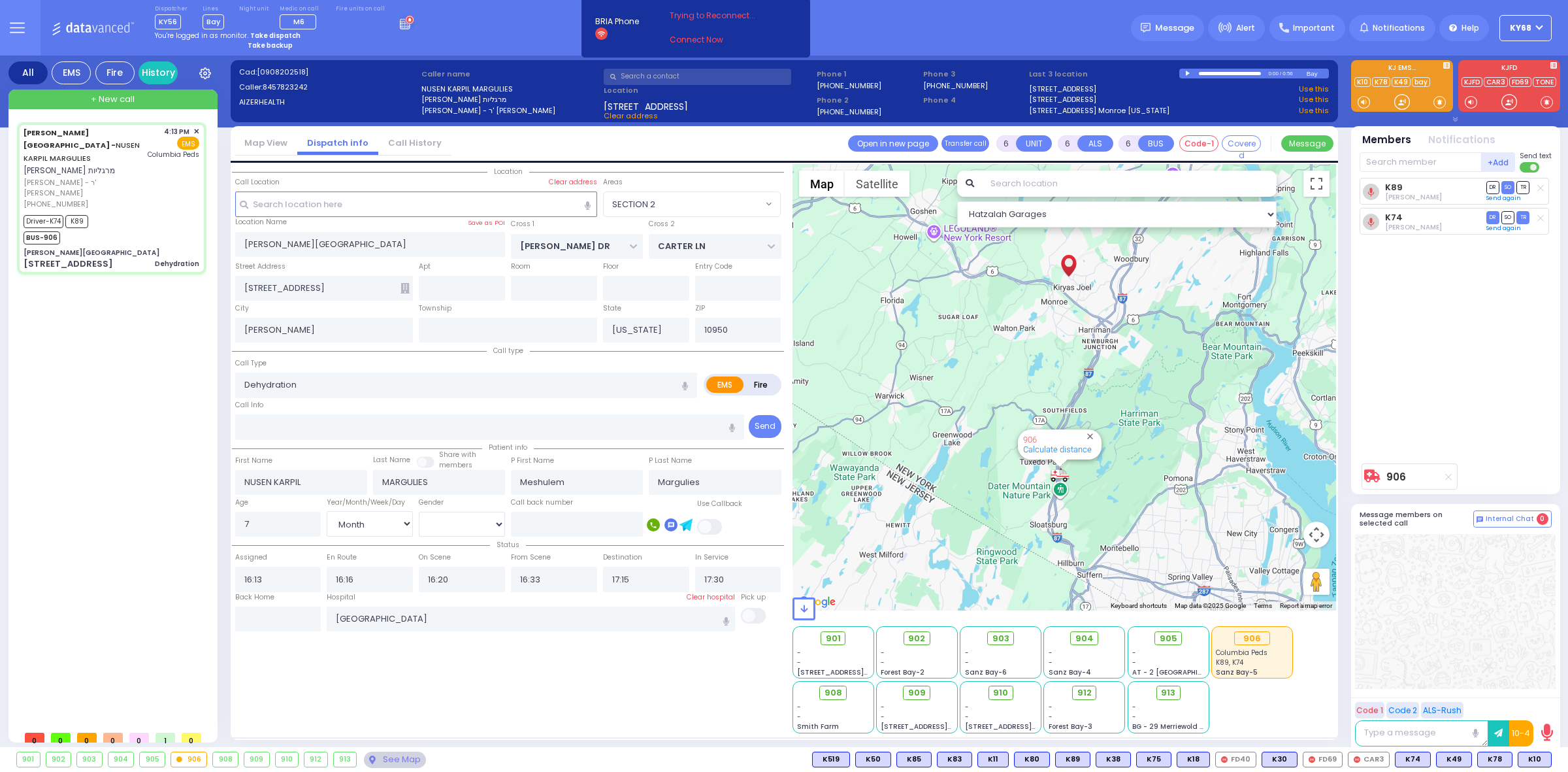
click at [863, 28] on div "Dispatcher KY56 shift has started. Are you ? [GEOGRAPHIC_DATA]" at bounding box center [784, 27] width 1568 height 56
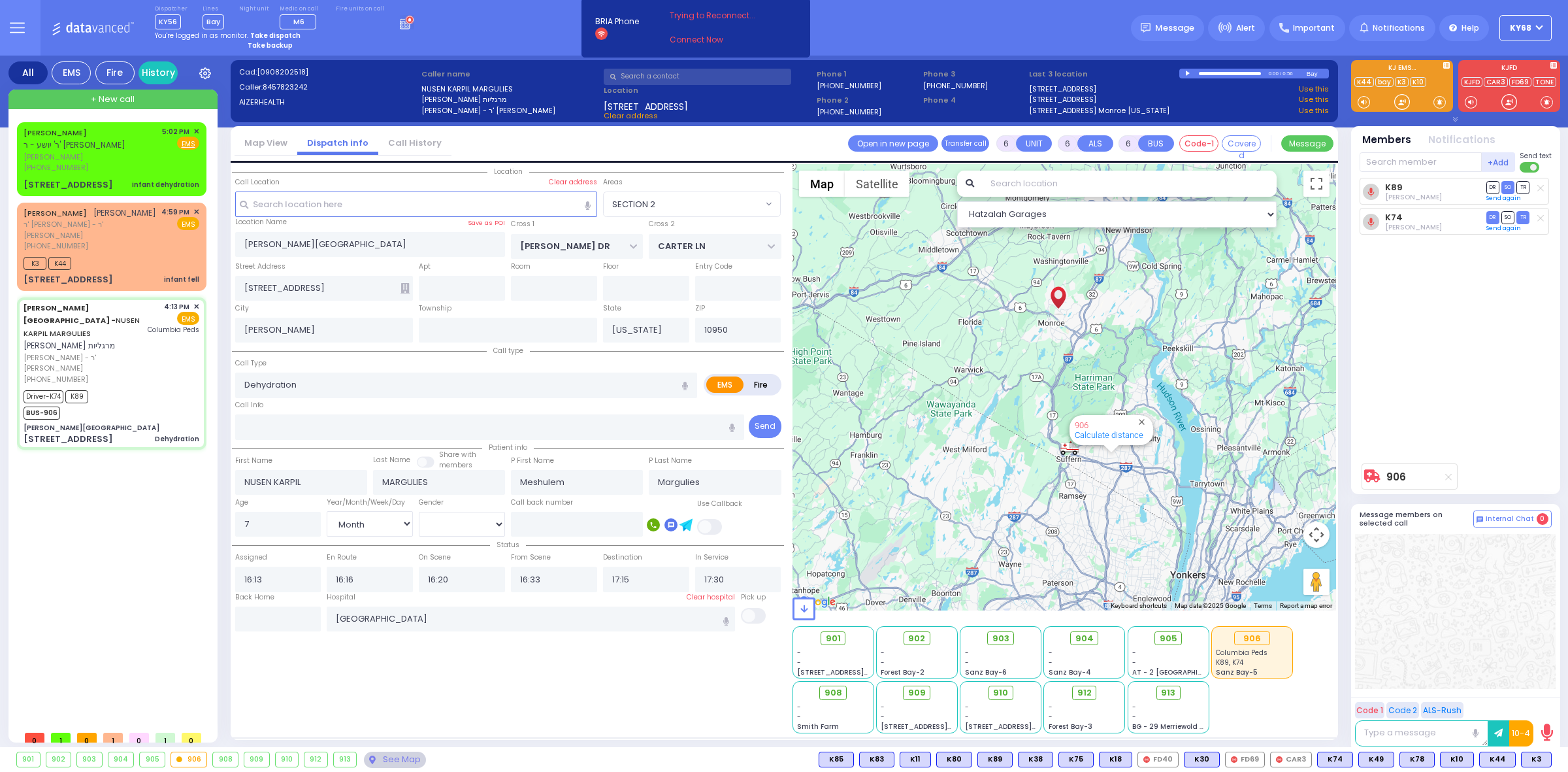
select select
radio input "true"
select select "Month"
select select "[DEMOGRAPHIC_DATA]"
select select "SECTION 2"
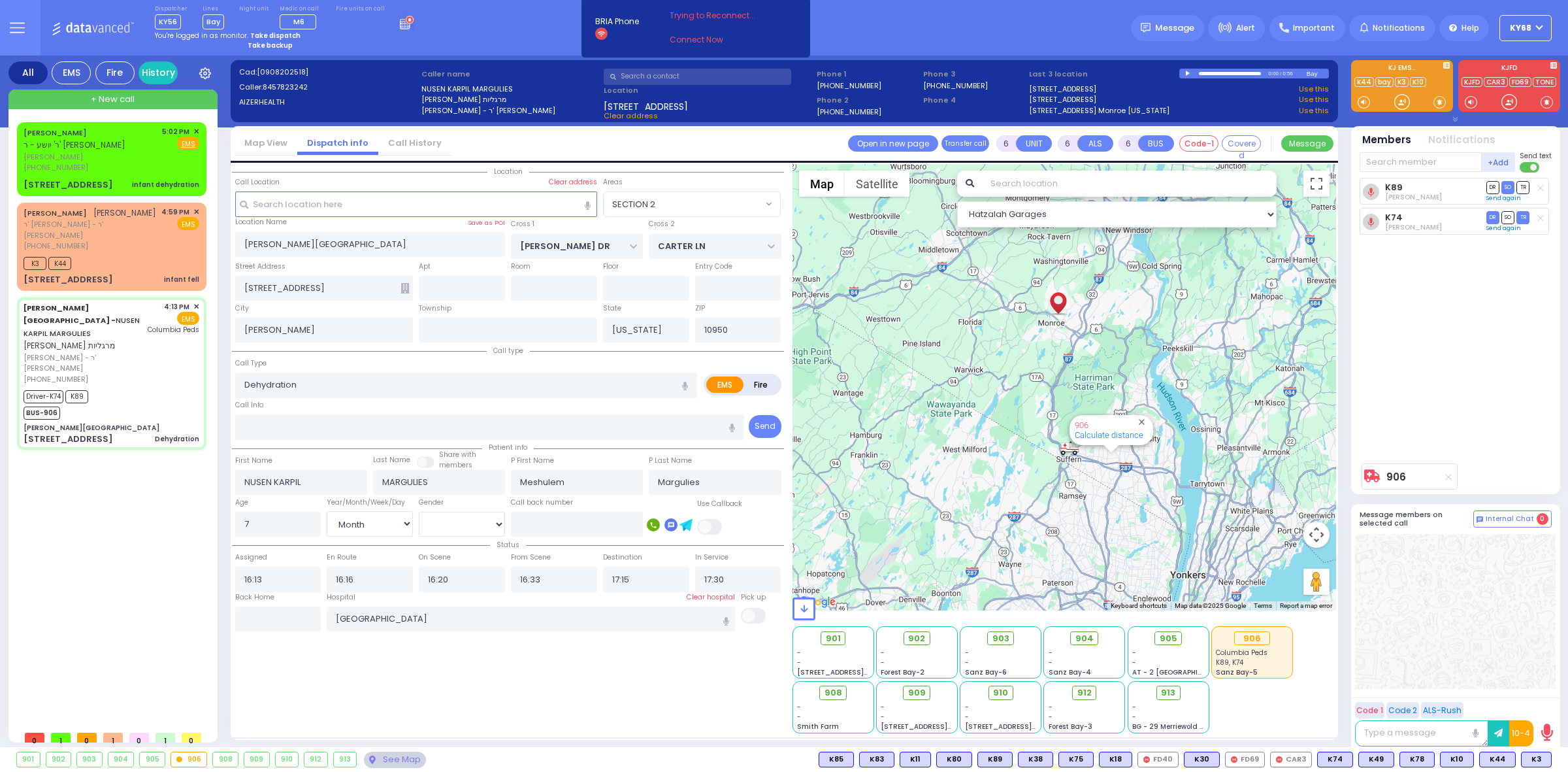
select select "Hatzalah Garages"
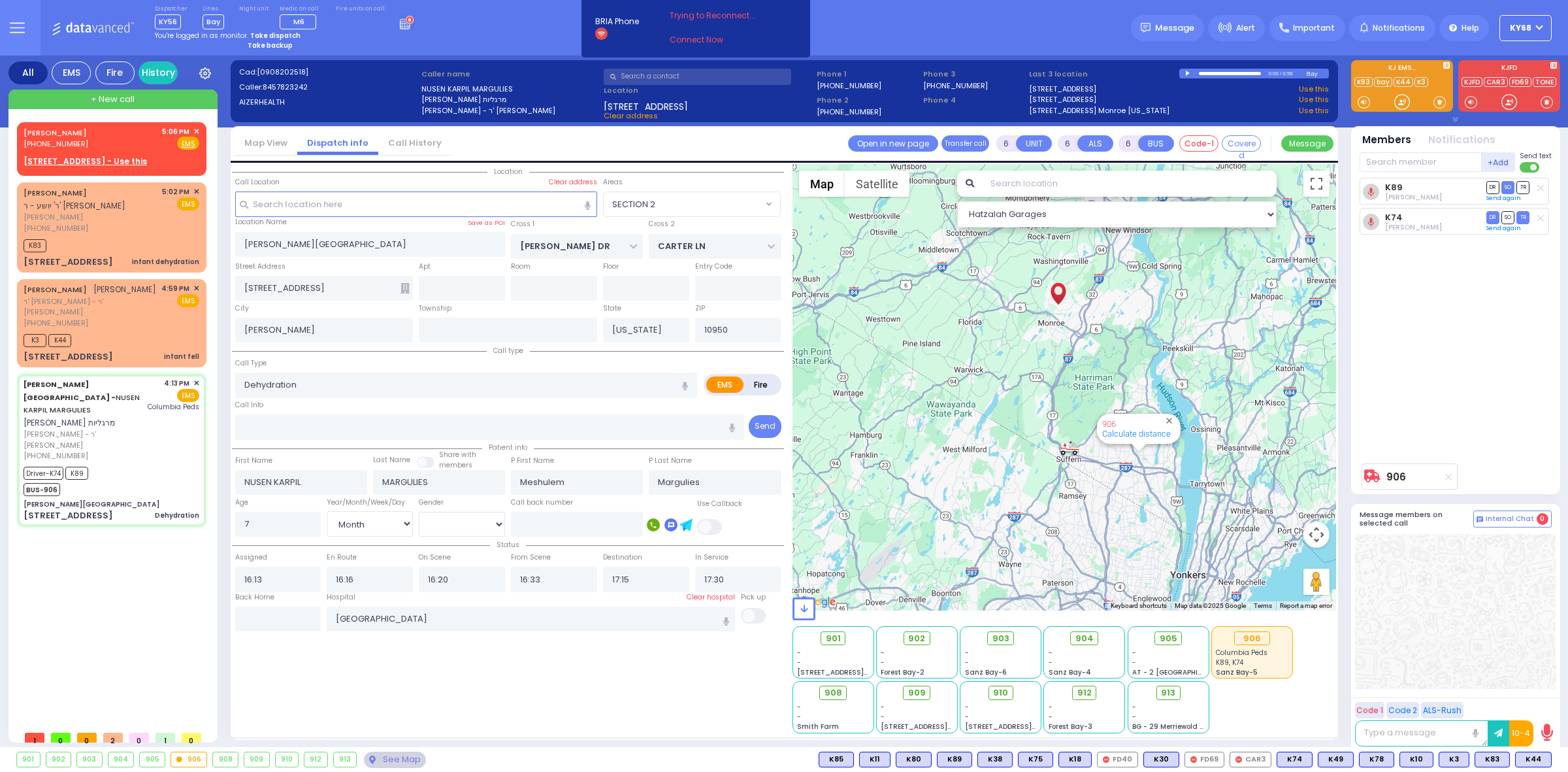
select select
radio input "true"
select select "Month"
select select "[DEMOGRAPHIC_DATA]"
select select "Hatzalah Garages"
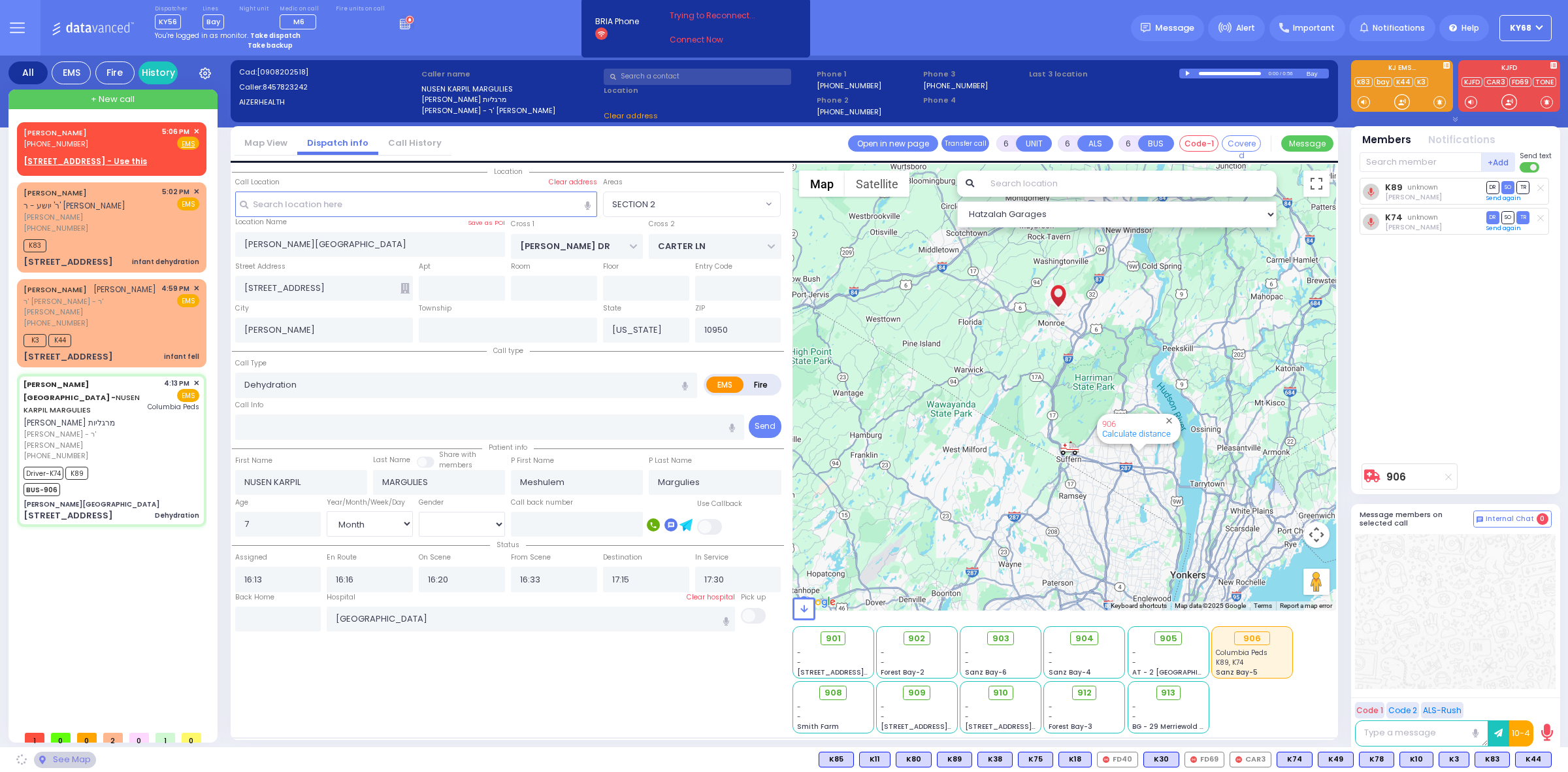
select select "SECTION 2"
